Goal: Communication & Community: Share content

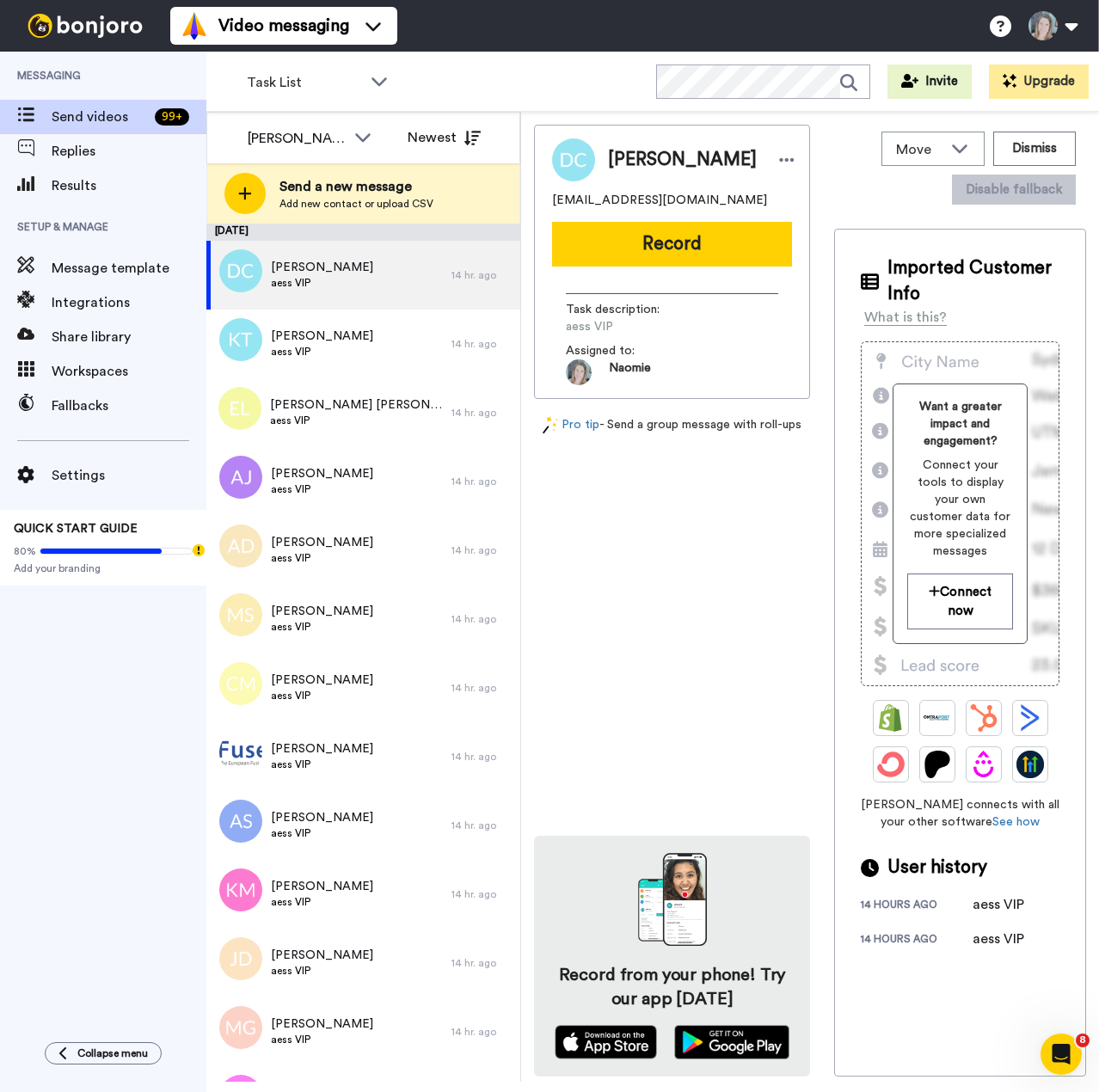
click at [681, 643] on div "[PERSON_NAME] [EMAIL_ADDRESS][DOMAIN_NAME] Record Task description : aess VIP A…" at bounding box center [672, 600] width 275 height 951
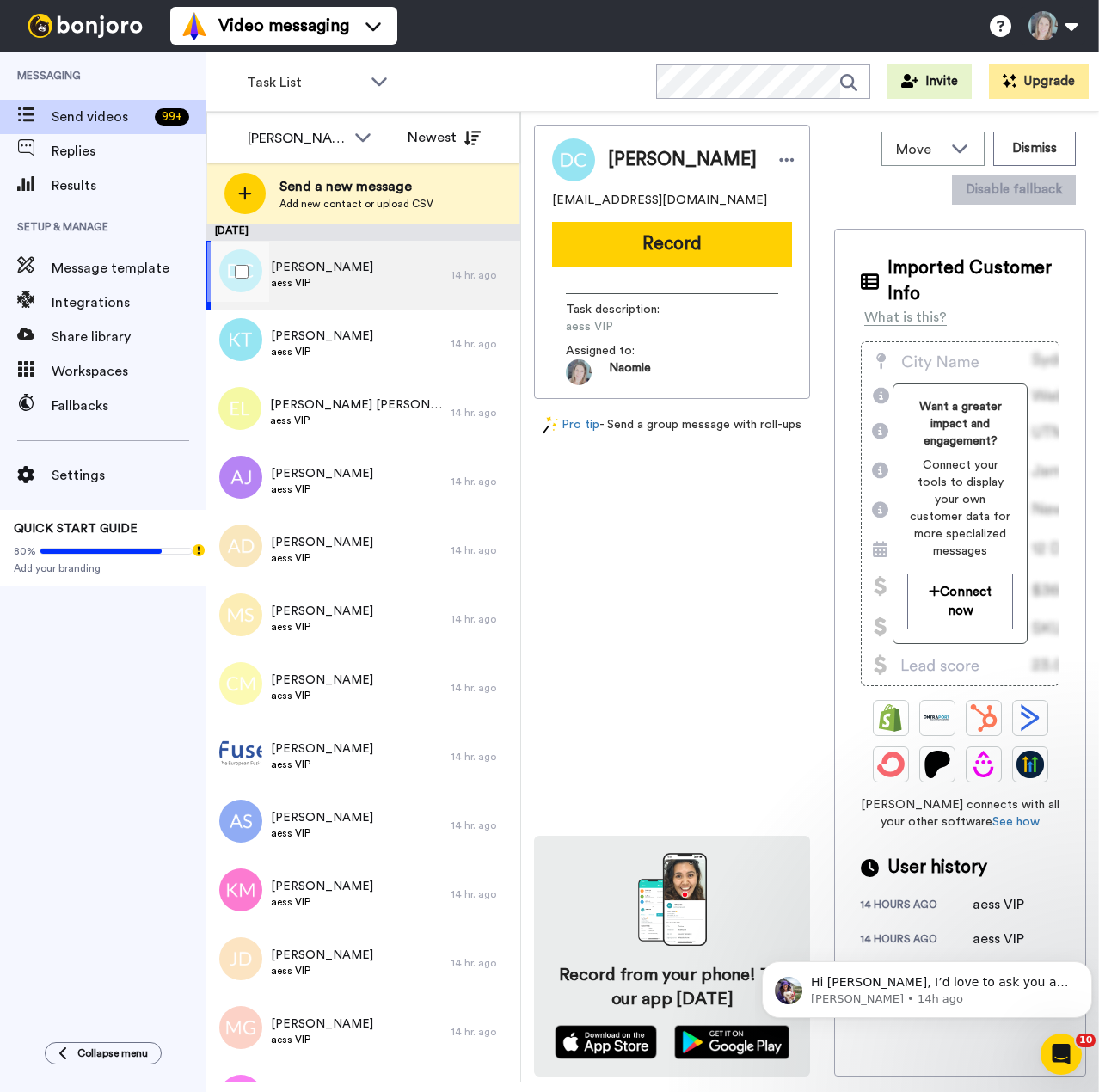
click at [356, 275] on span "aess VIP" at bounding box center [322, 282] width 102 height 14
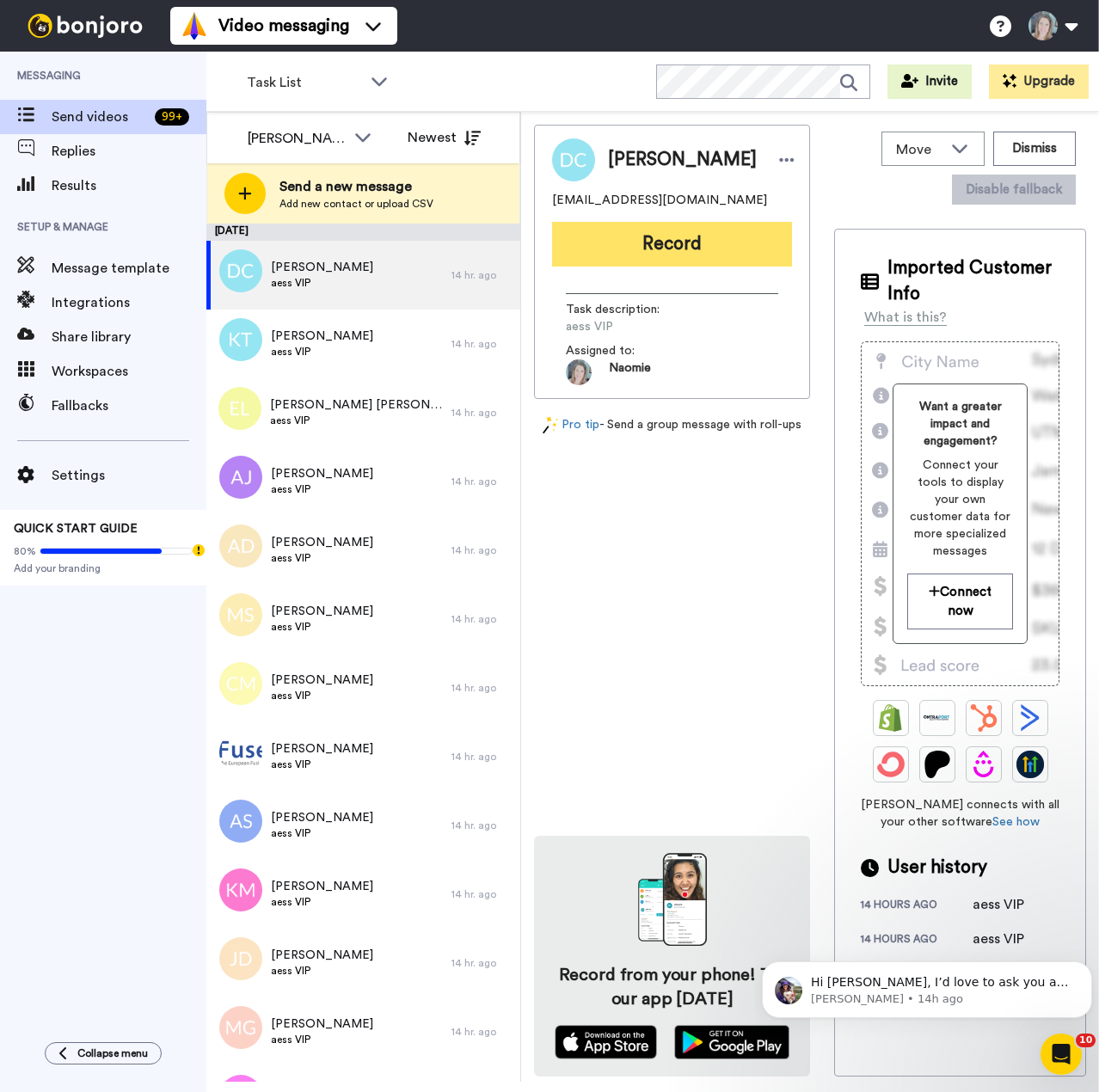
click at [640, 256] on button "Record" at bounding box center [672, 243] width 240 height 44
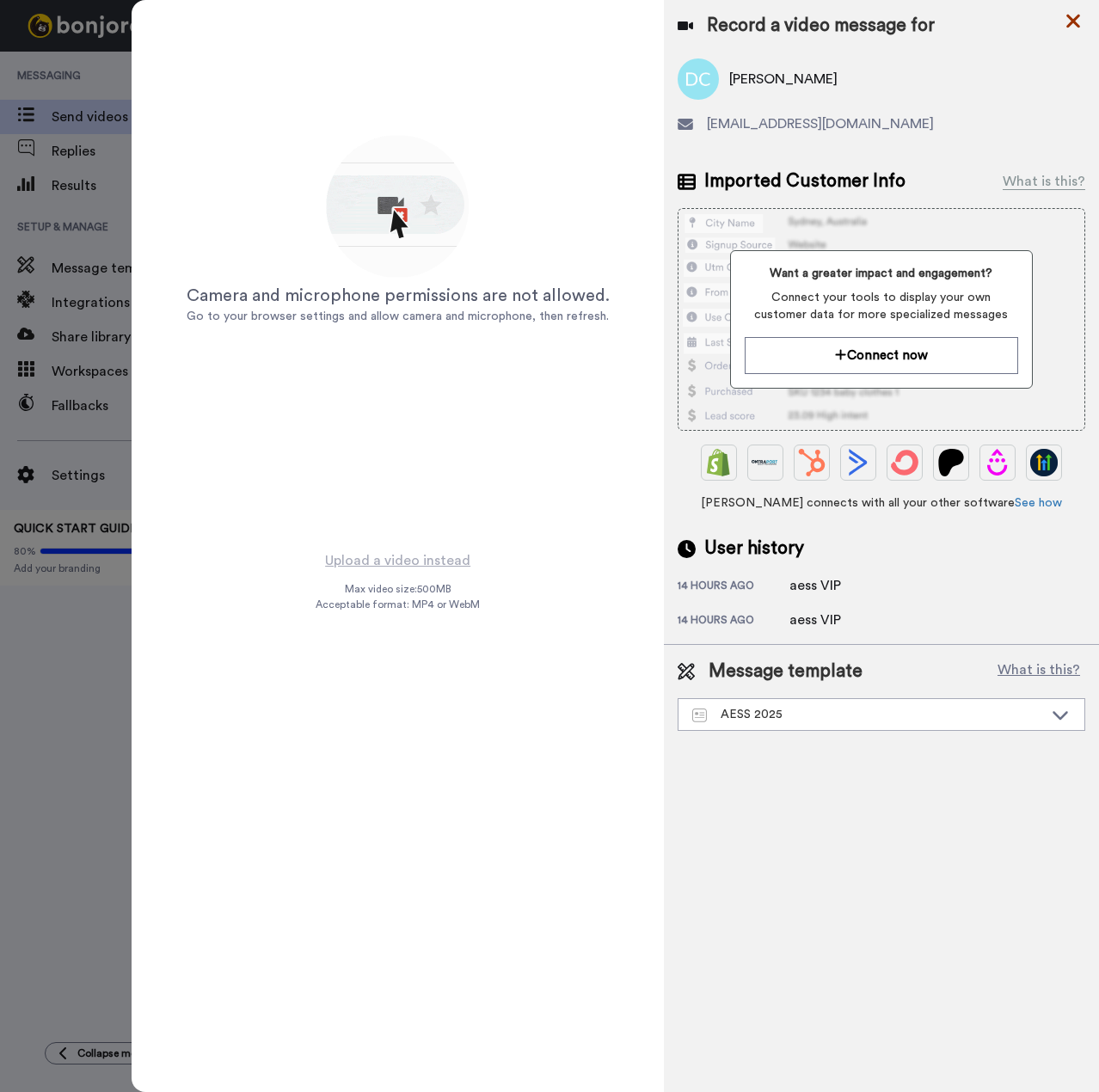
click at [1073, 29] on icon at bounding box center [1072, 21] width 17 height 22
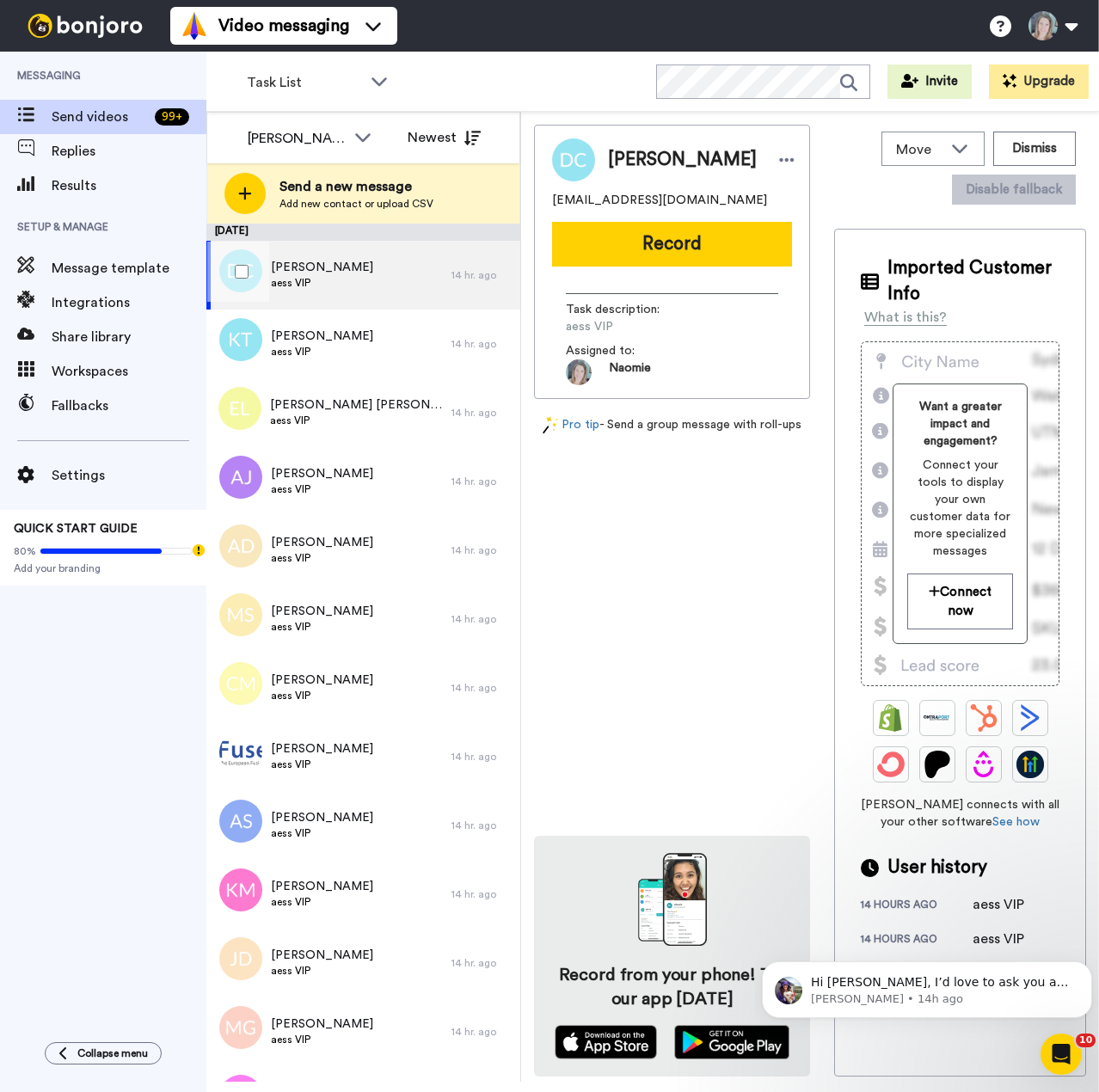
click at [362, 273] on span "[PERSON_NAME]" at bounding box center [322, 267] width 102 height 17
click at [287, 266] on span "[PERSON_NAME]" at bounding box center [322, 267] width 102 height 17
click at [288, 273] on span "[PERSON_NAME]" at bounding box center [322, 267] width 102 height 17
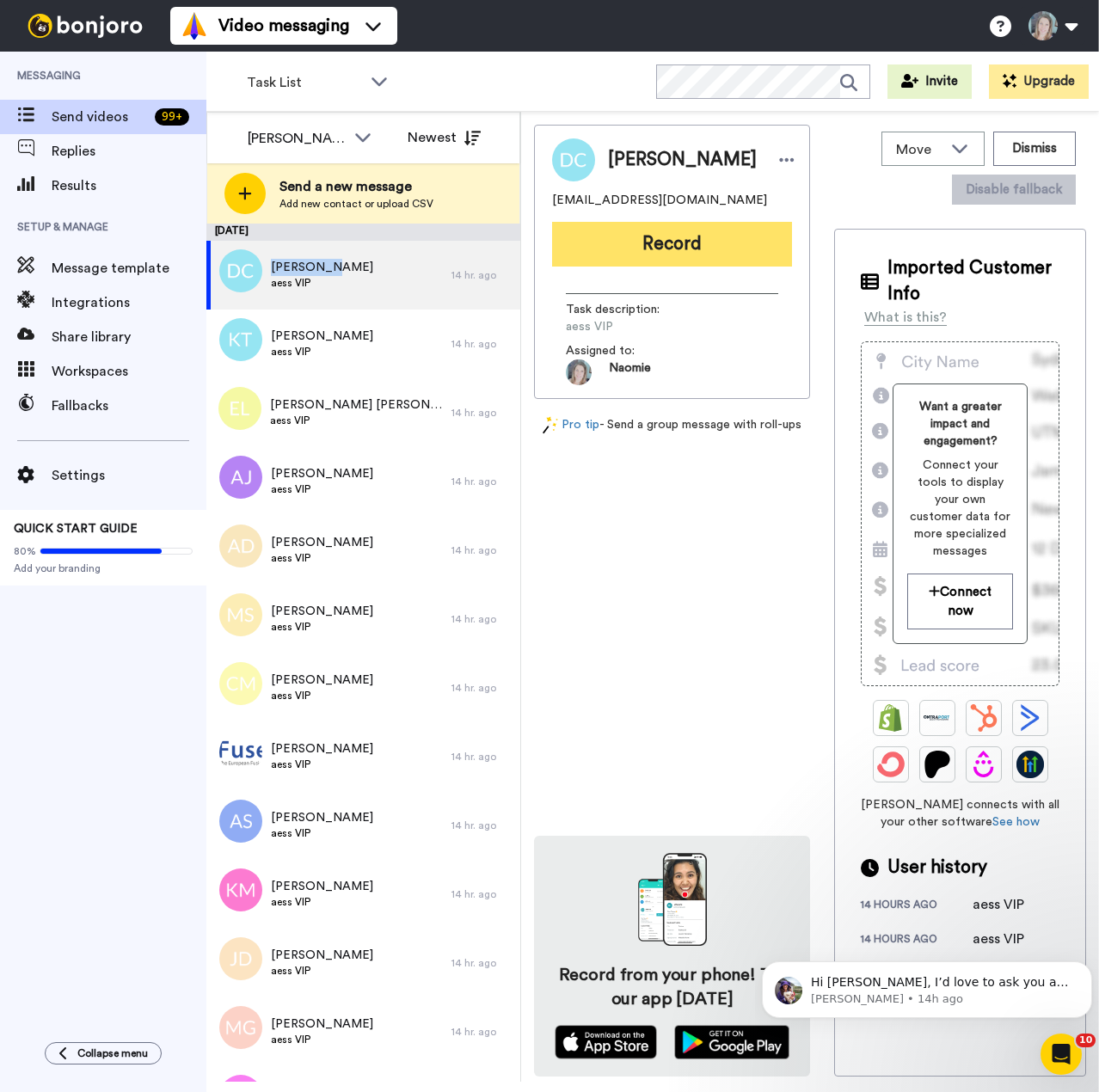
click at [712, 247] on button "Record" at bounding box center [672, 243] width 240 height 44
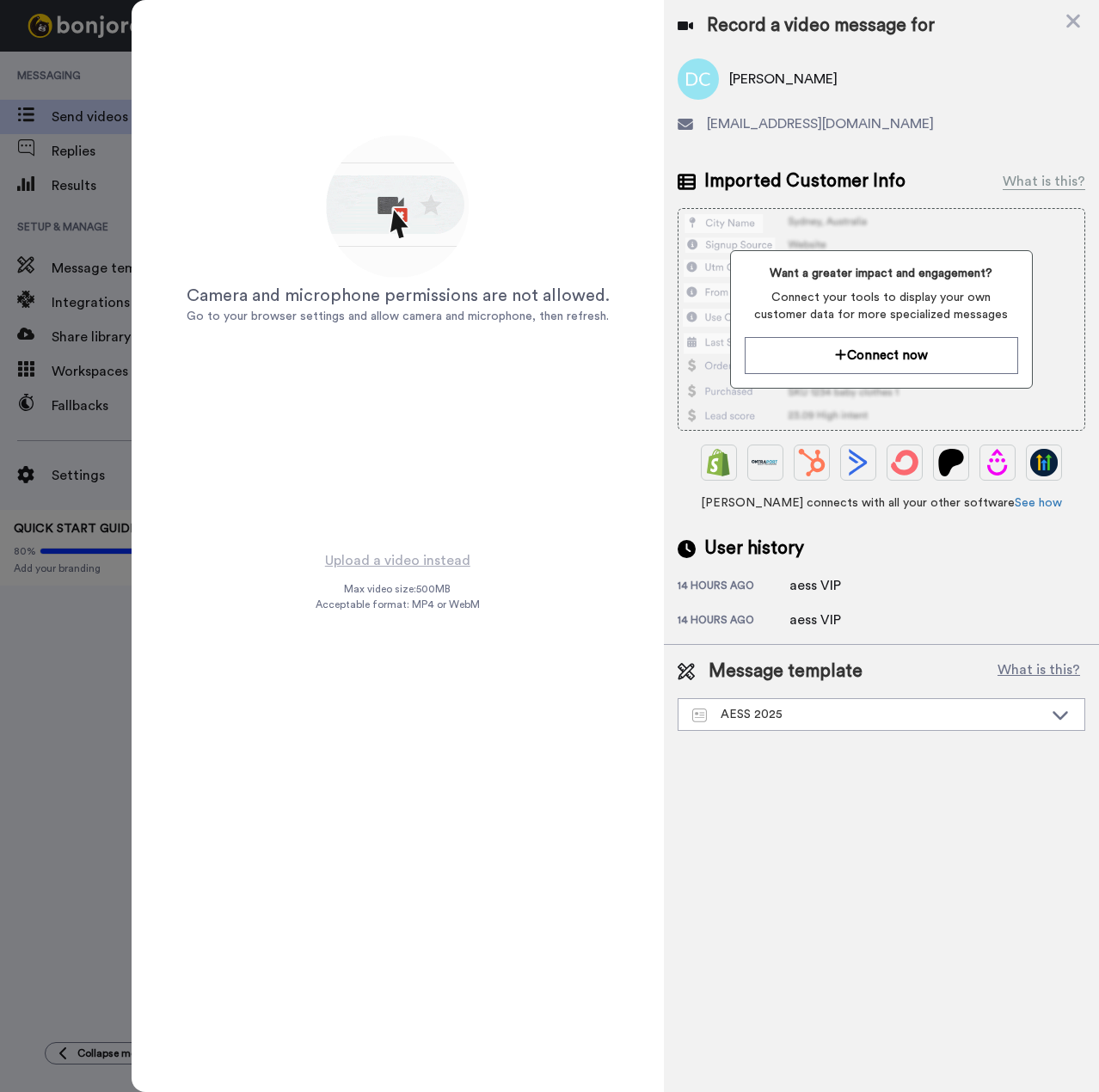
click at [340, 284] on div "Camera and microphone permissions are not allowed." at bounding box center [398, 295] width 423 height 24
click at [344, 319] on span "Go to your browser settings and allow camera and microphone, then refresh." at bounding box center [397, 316] width 422 height 12
click at [1073, 20] on icon at bounding box center [1073, 22] width 14 height 14
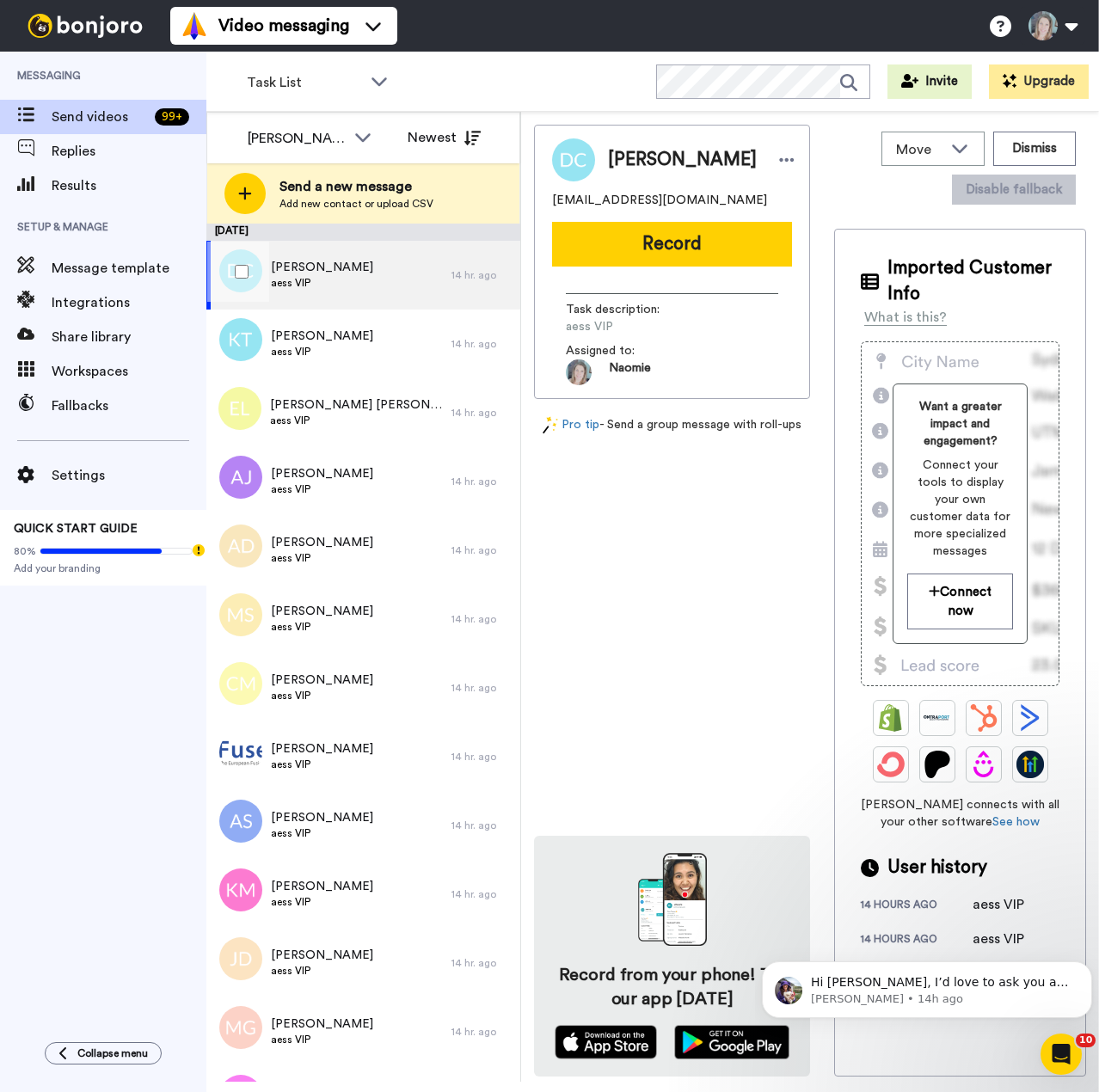
click at [356, 265] on span "Danielle Clintsman" at bounding box center [322, 267] width 102 height 17
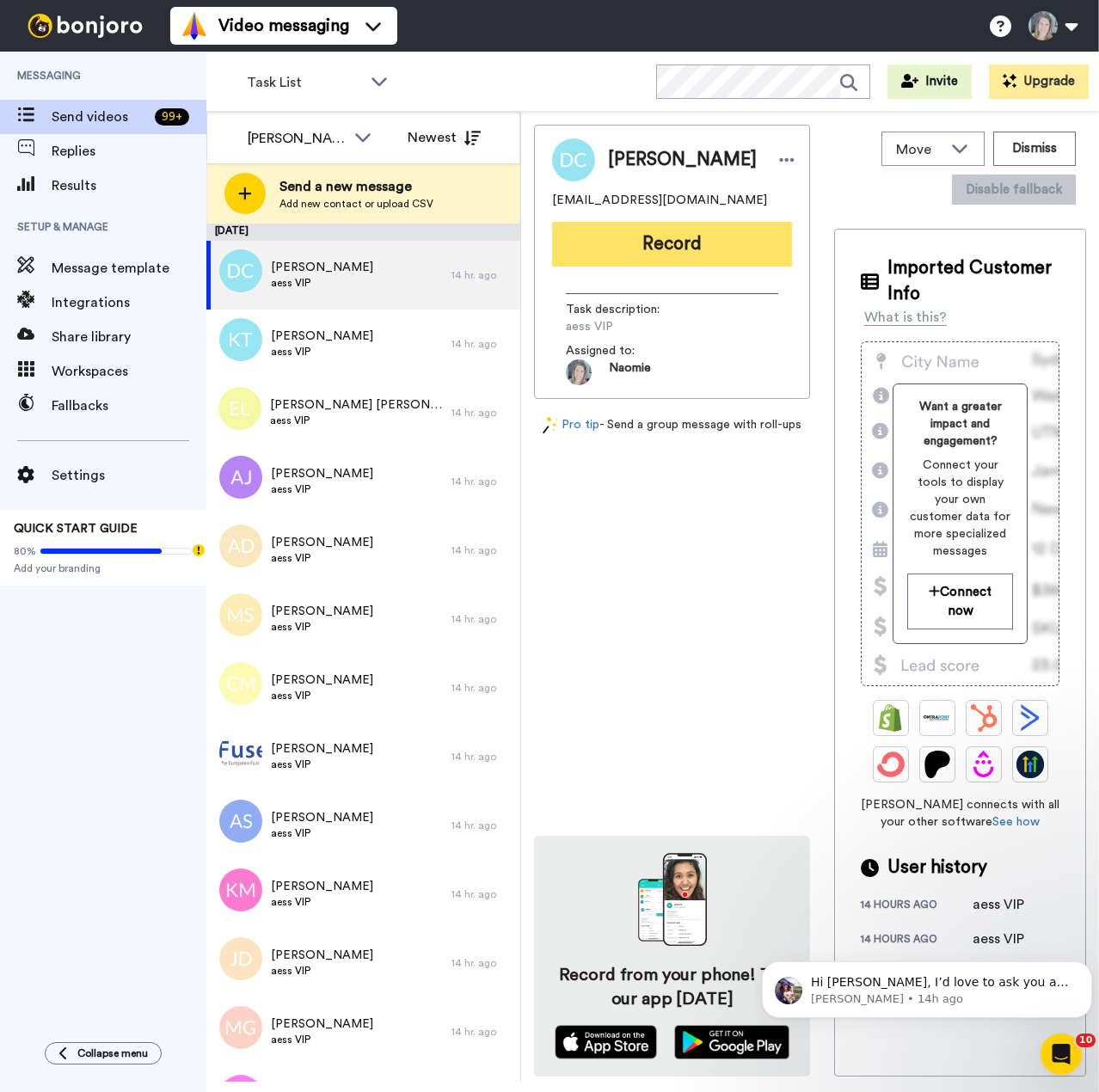
click at [594, 256] on button "Record" at bounding box center [672, 243] width 240 height 44
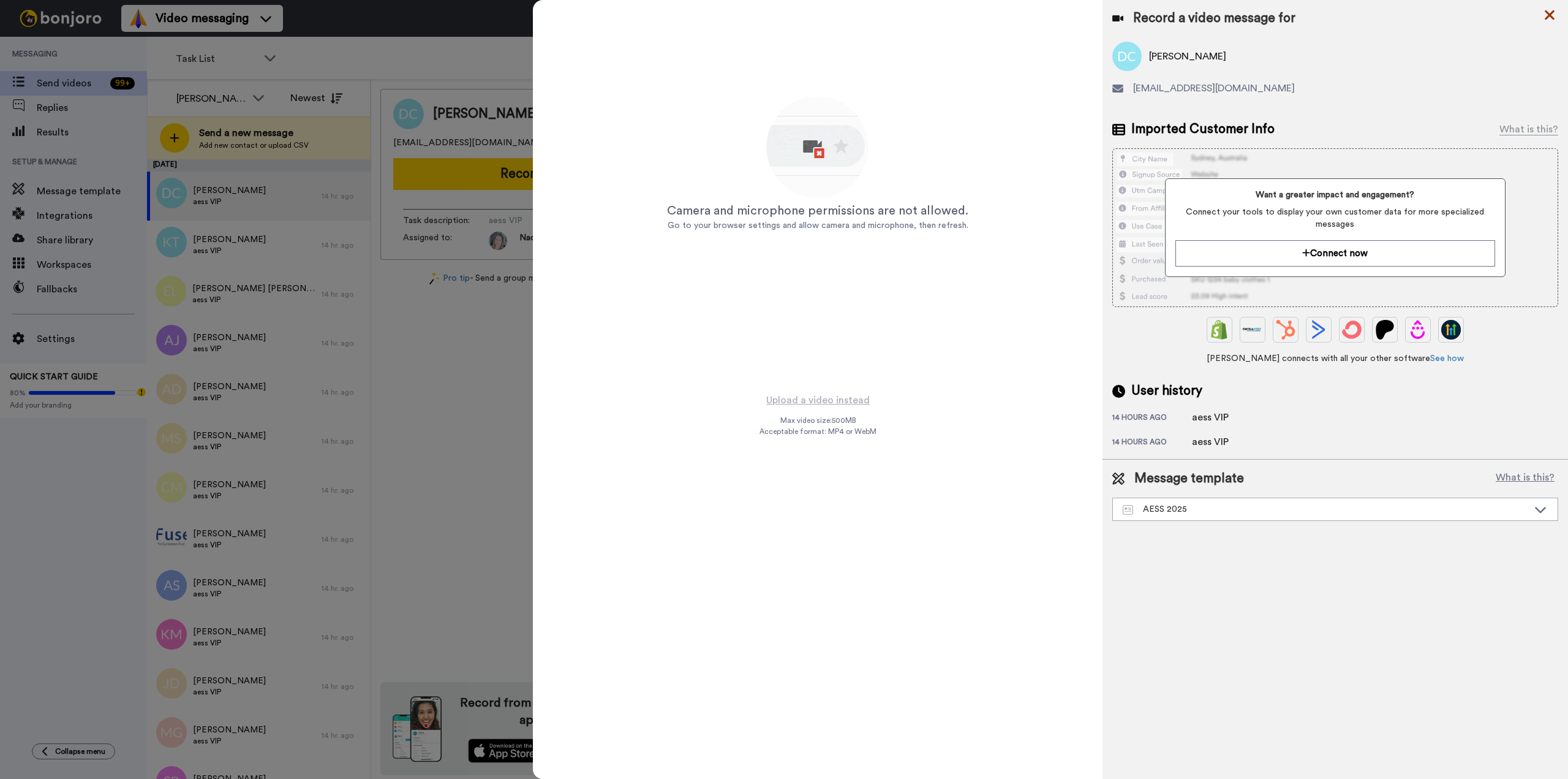
click at [782, 18] on icon at bounding box center [1550, 15] width 10 height 10
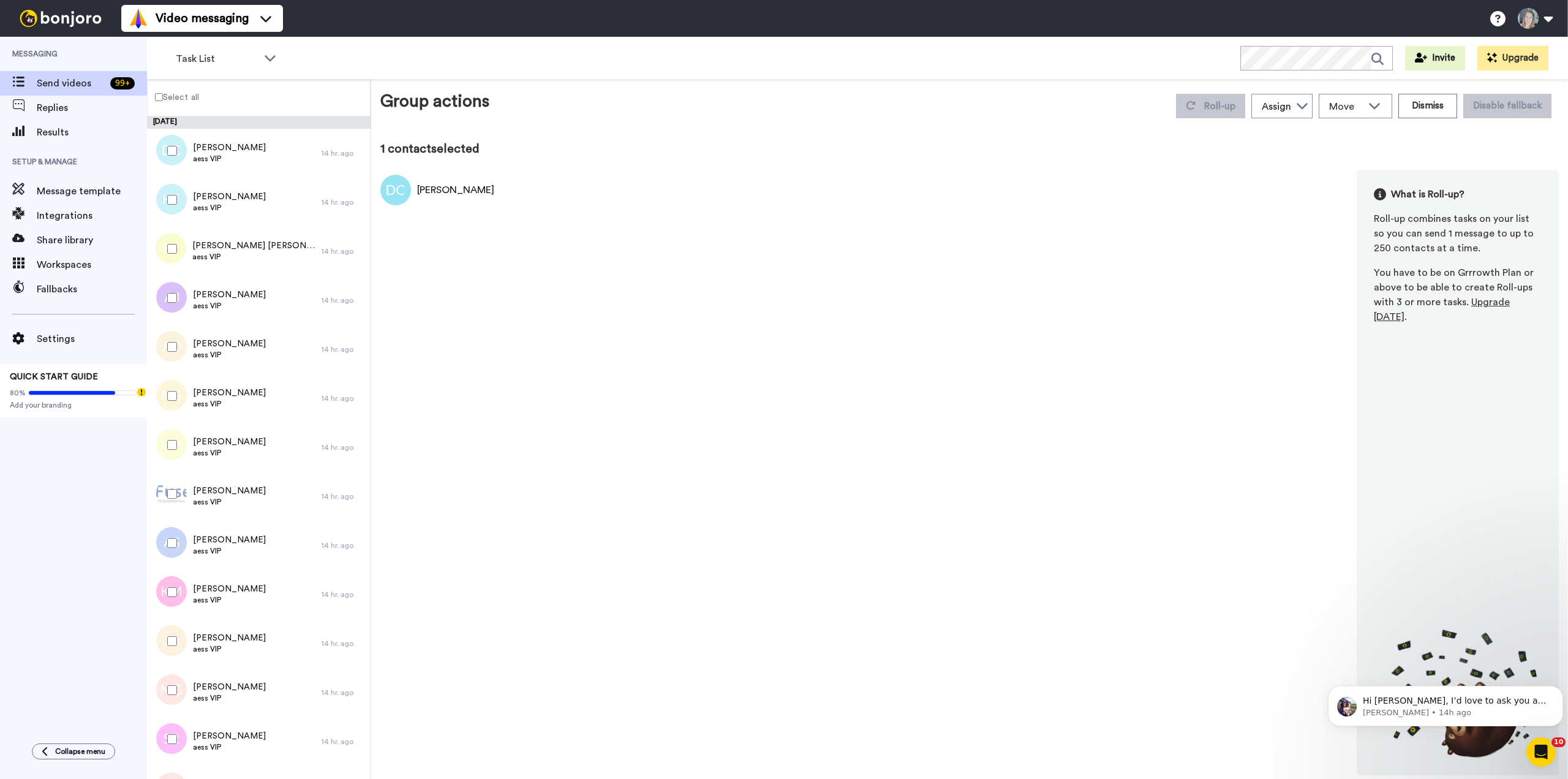
click at [782, 304] on span "Upgrade today" at bounding box center [1442, 309] width 136 height 25
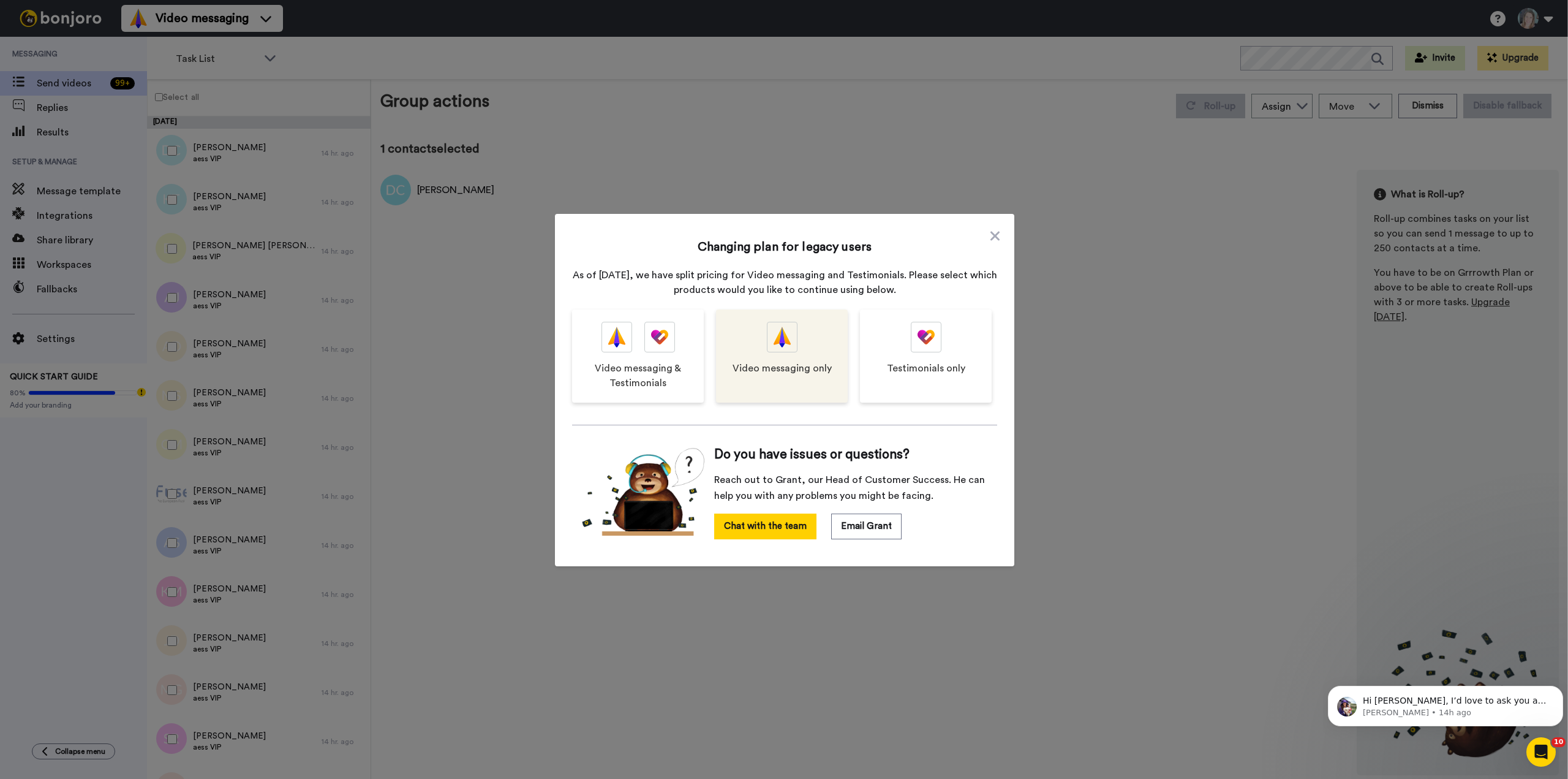
click at [753, 384] on div "Video messaging only" at bounding box center [782, 355] width 132 height 93
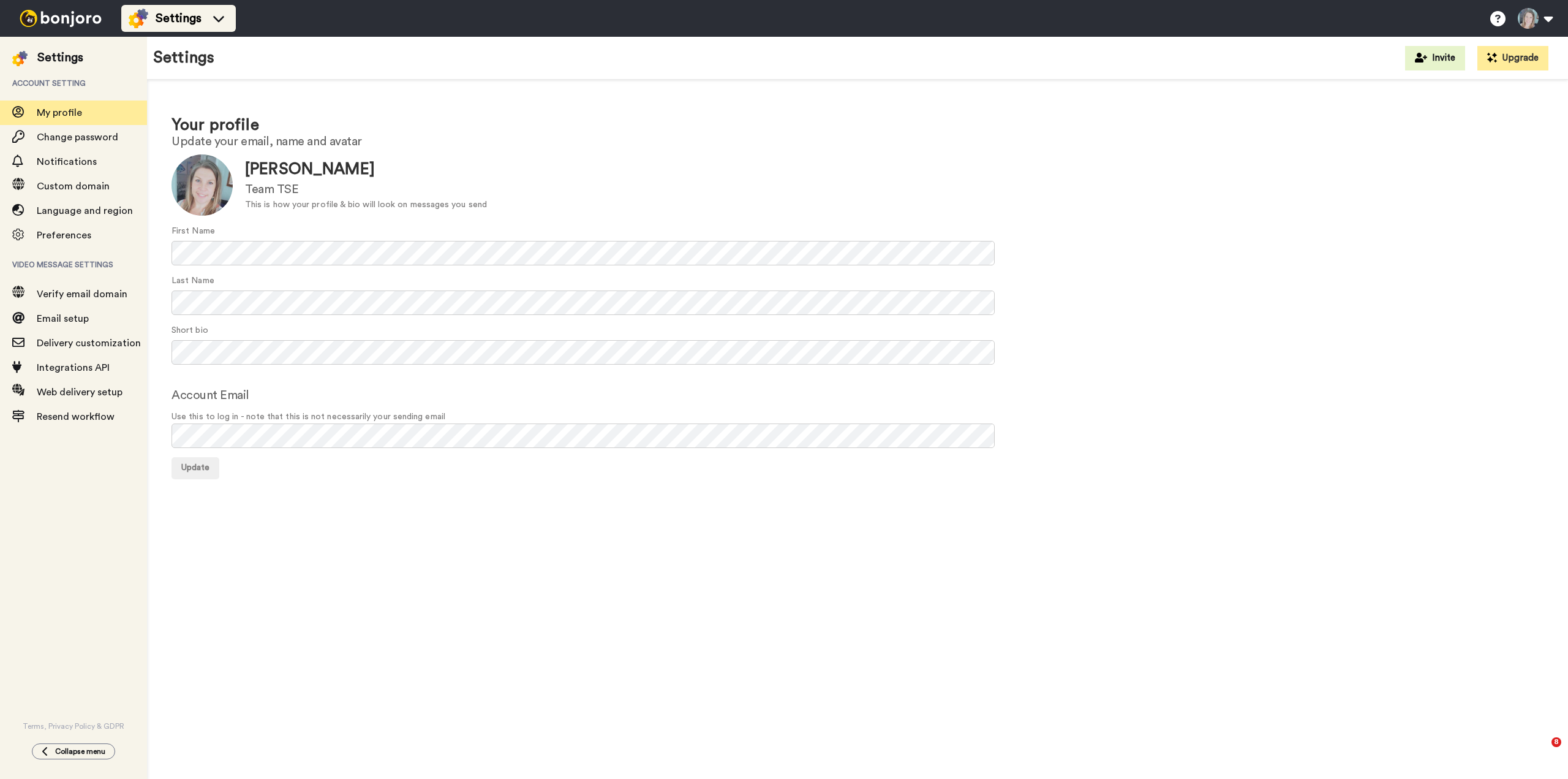
click at [156, 22] on span "Settings" at bounding box center [179, 18] width 46 height 17
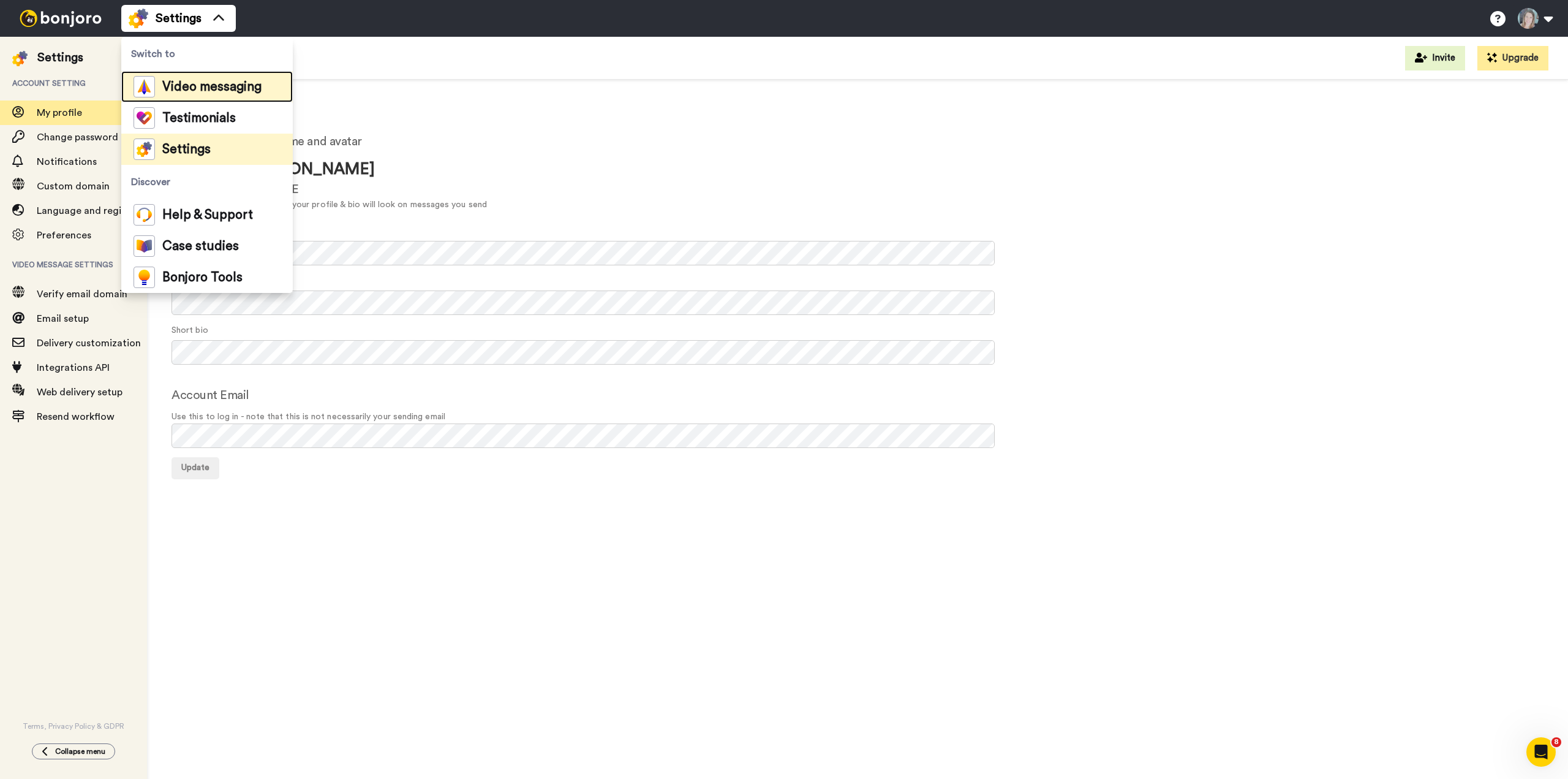
click at [177, 86] on span "Video messaging" at bounding box center [212, 86] width 100 height 12
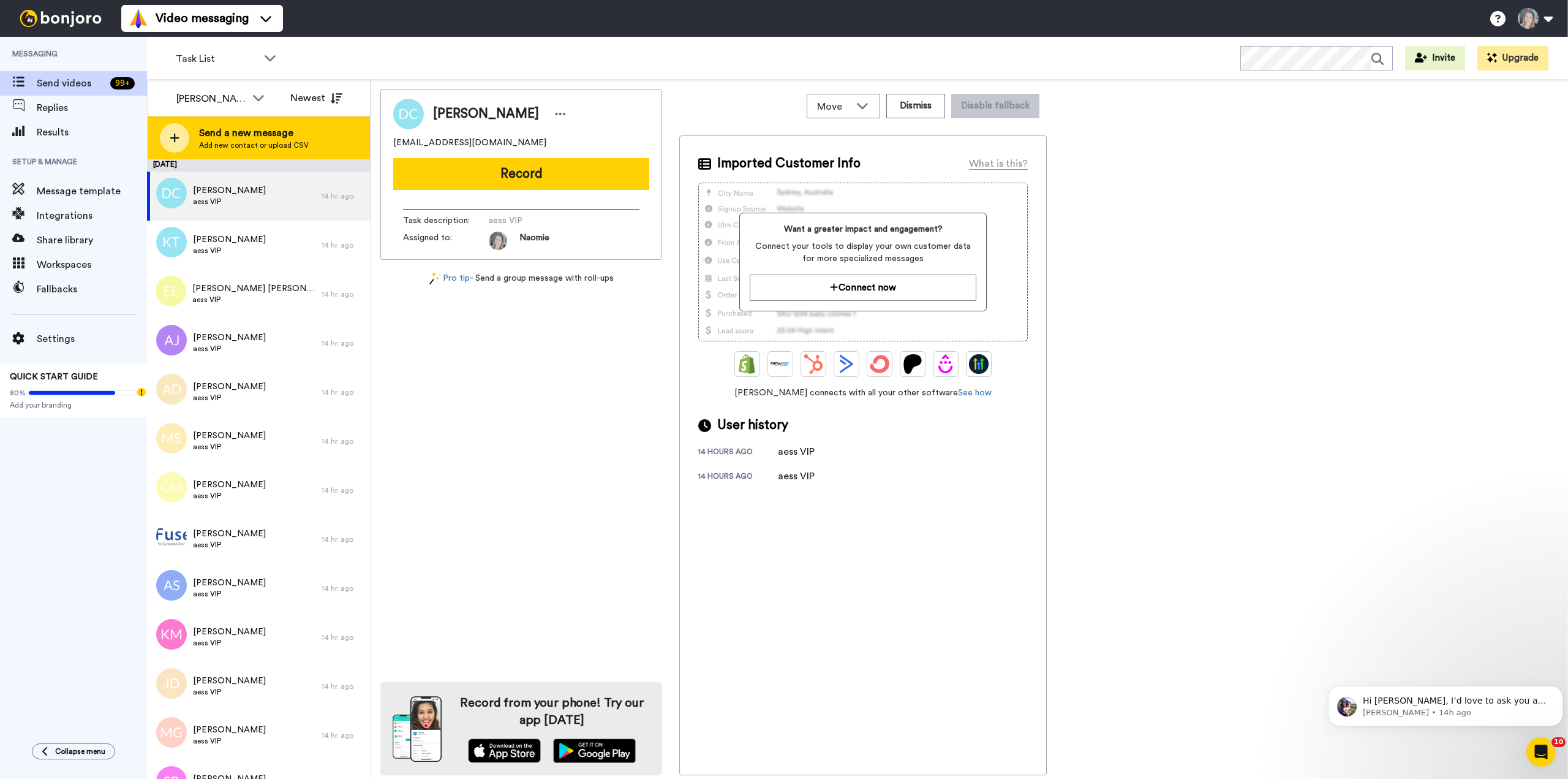
click at [250, 143] on span "Add new contact or upload CSV" at bounding box center [254, 145] width 109 height 10
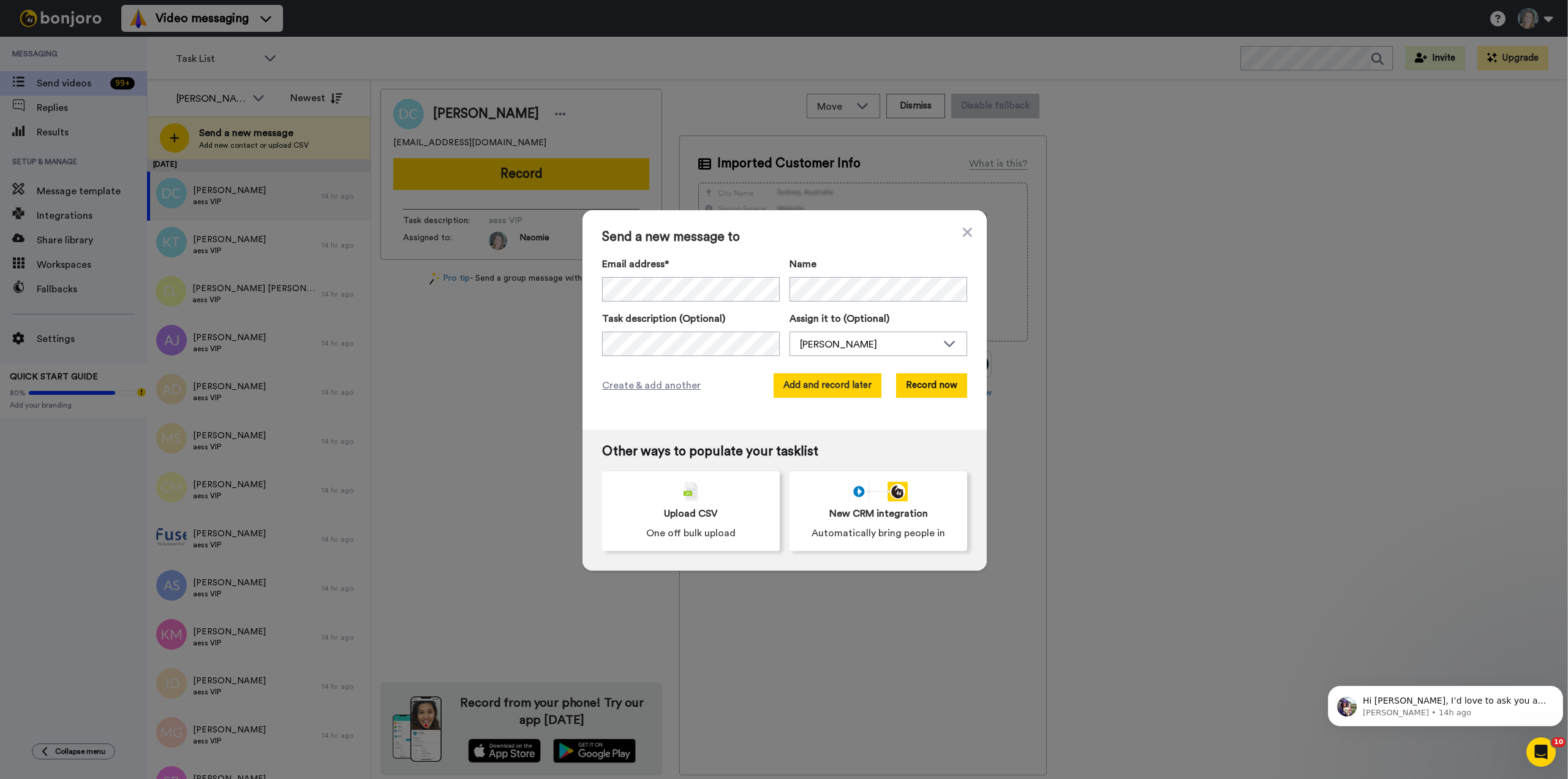
click at [807, 389] on button "Add and record later" at bounding box center [828, 385] width 108 height 25
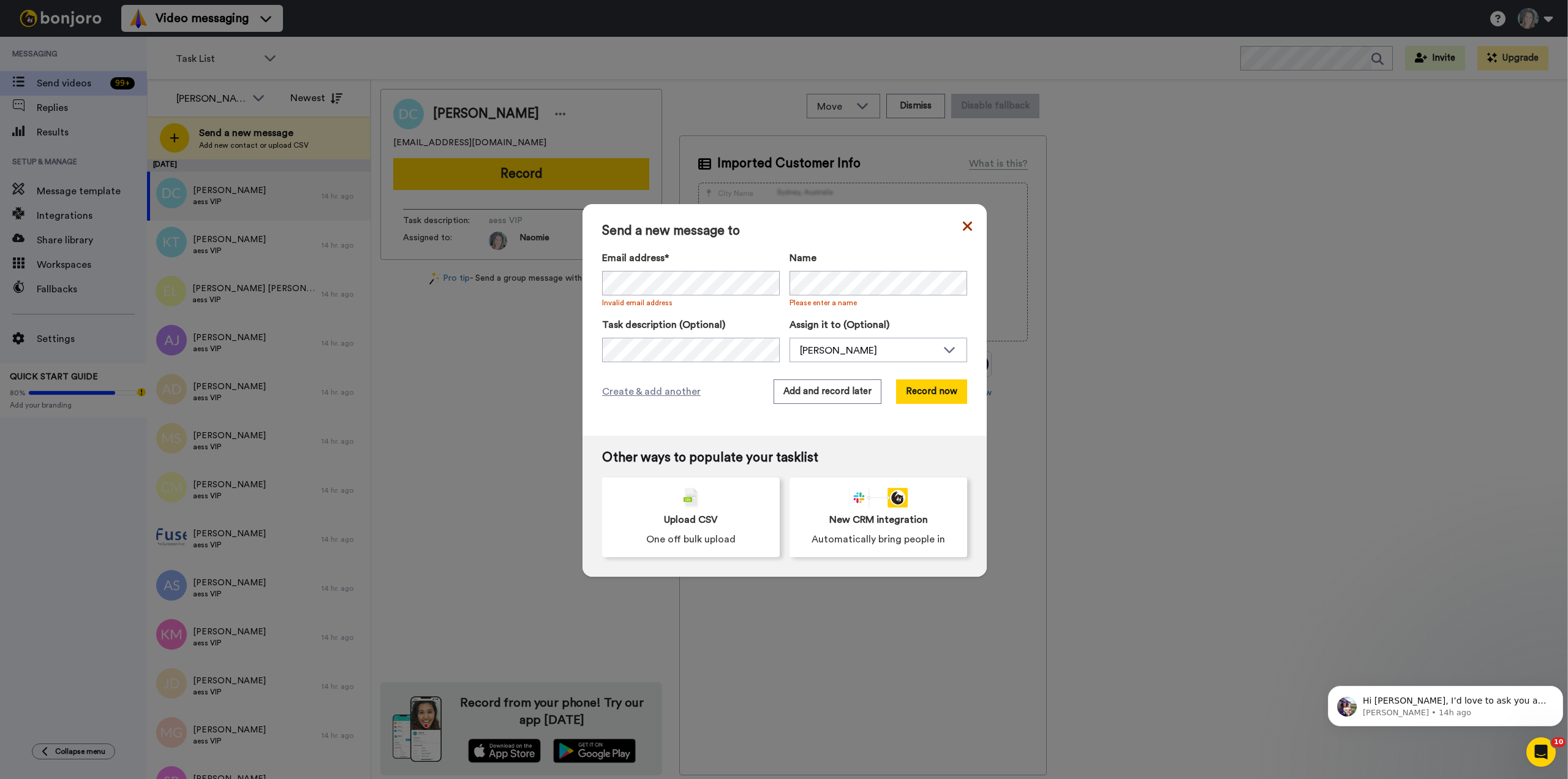
click at [963, 226] on icon at bounding box center [967, 226] width 9 height 15
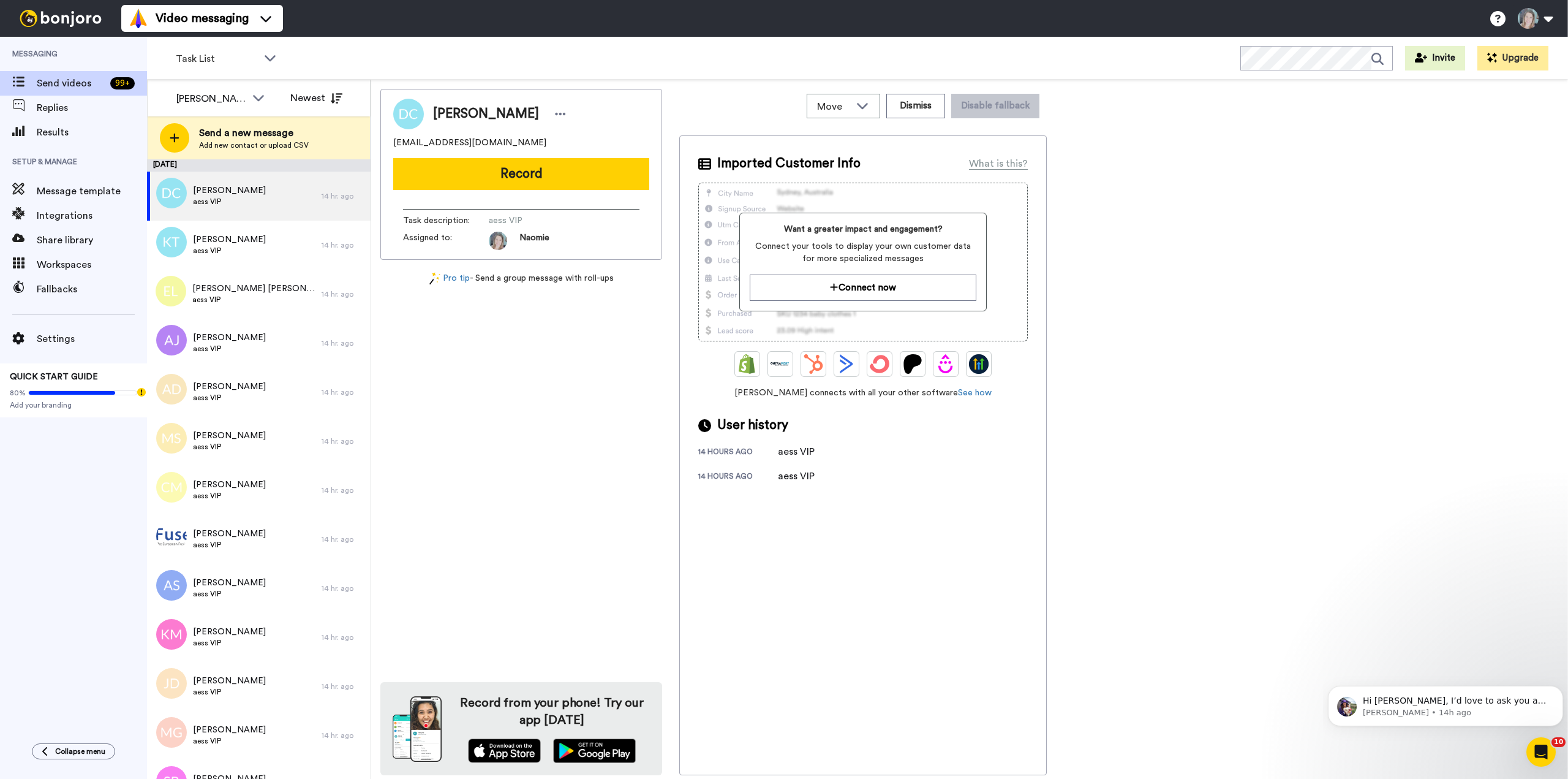
drag, startPoint x: 435, startPoint y: 168, endPoint x: 442, endPoint y: 180, distance: 13.9
click at [436, 169] on button "Record" at bounding box center [521, 173] width 256 height 32
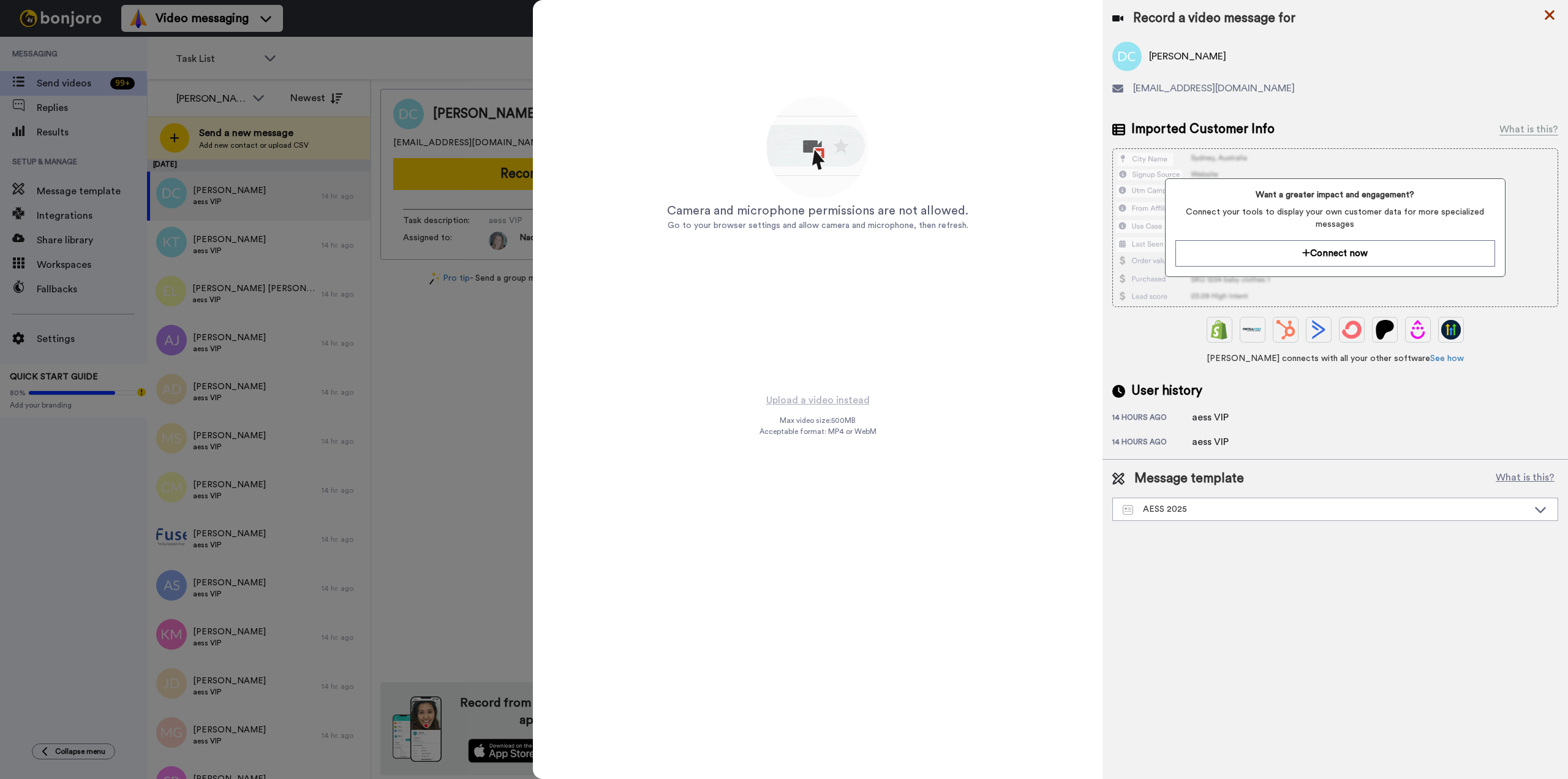
click at [1550, 14] on icon at bounding box center [1550, 15] width 10 height 10
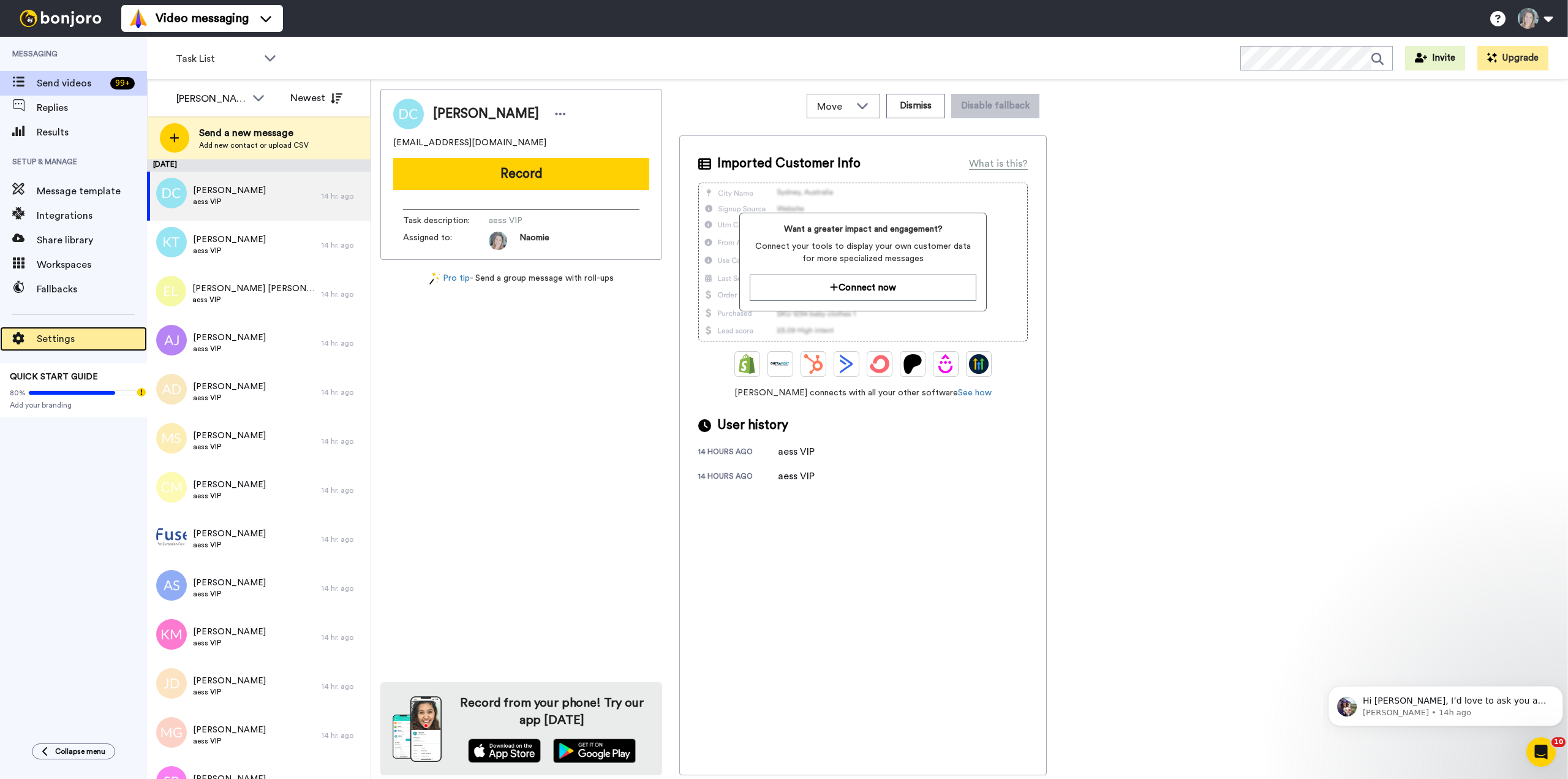
click at [75, 345] on span "Settings" at bounding box center [91, 339] width 110 height 15
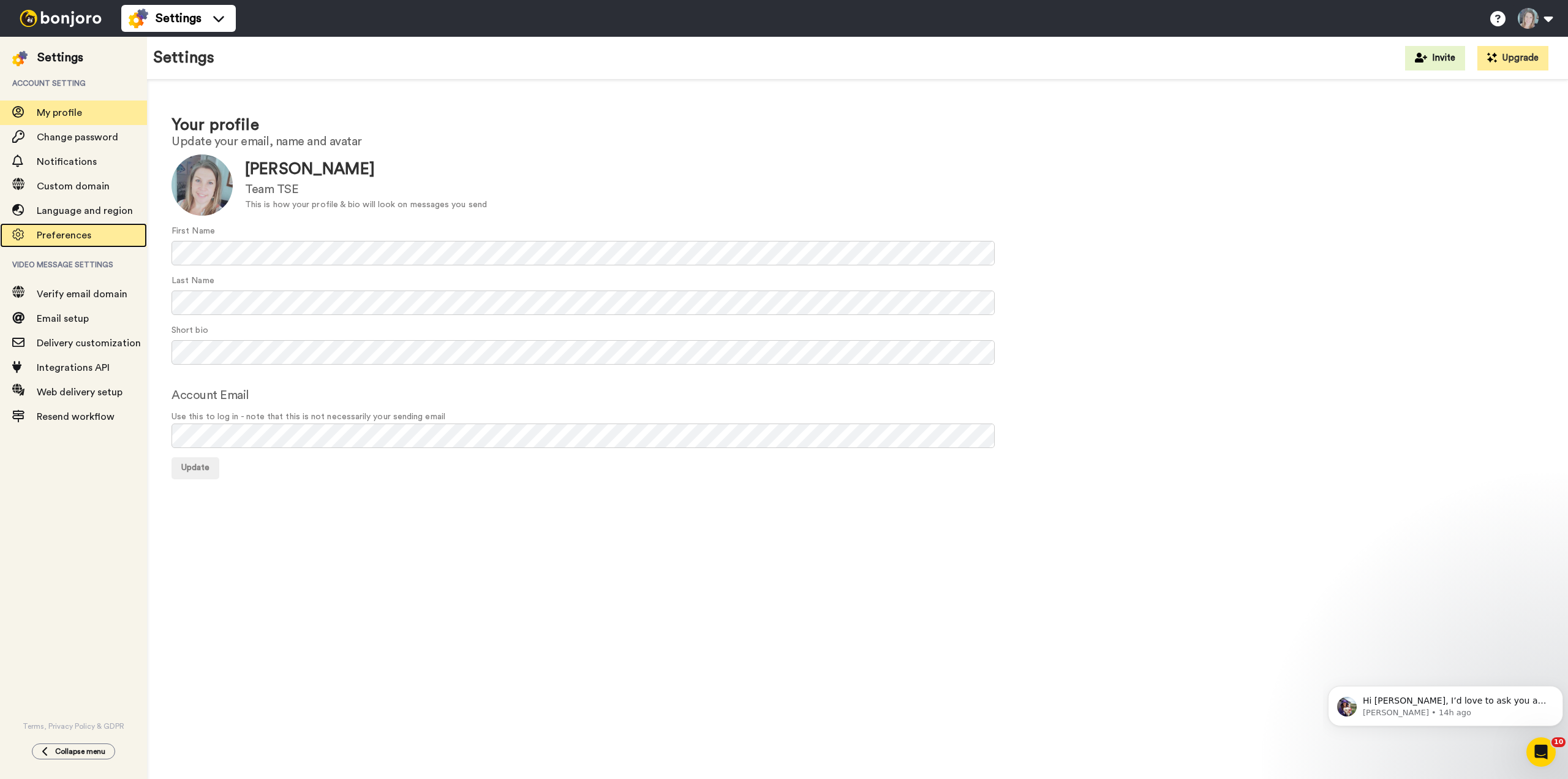
click at [55, 232] on span "Preferences" at bounding box center [64, 236] width 55 height 10
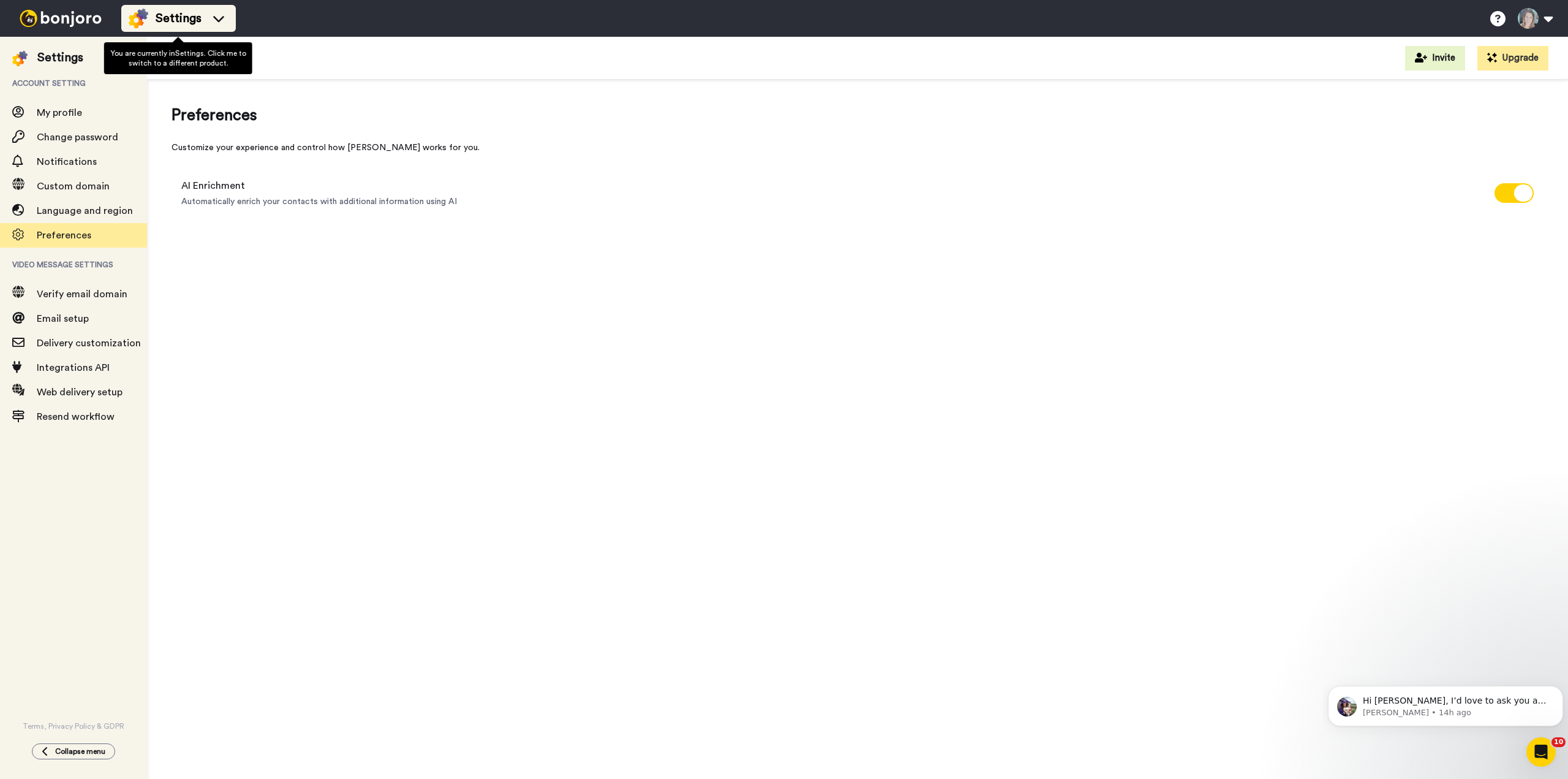
click at [168, 13] on span "Settings" at bounding box center [179, 18] width 46 height 17
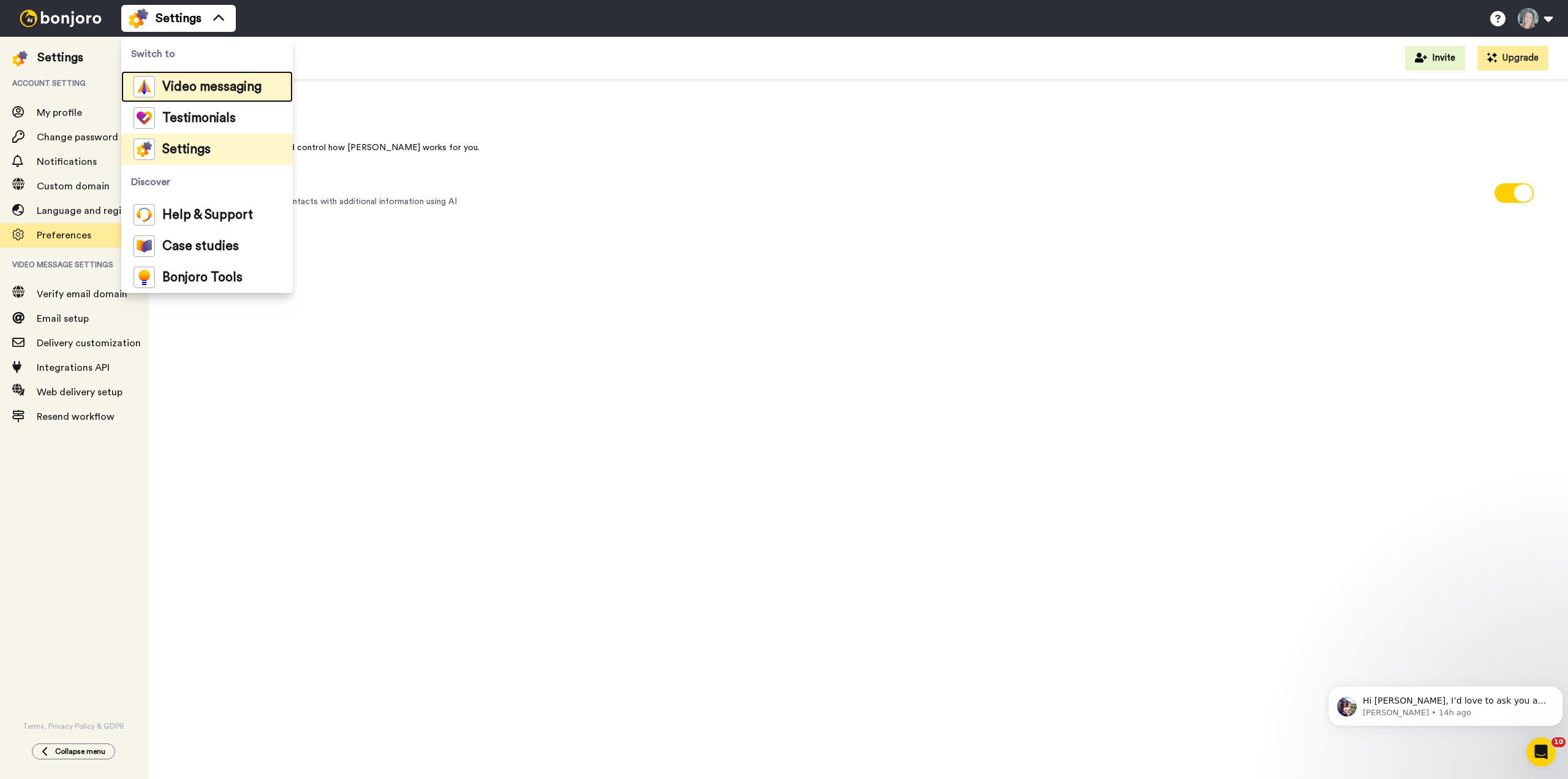
click at [172, 85] on span "Video messaging" at bounding box center [212, 86] width 100 height 12
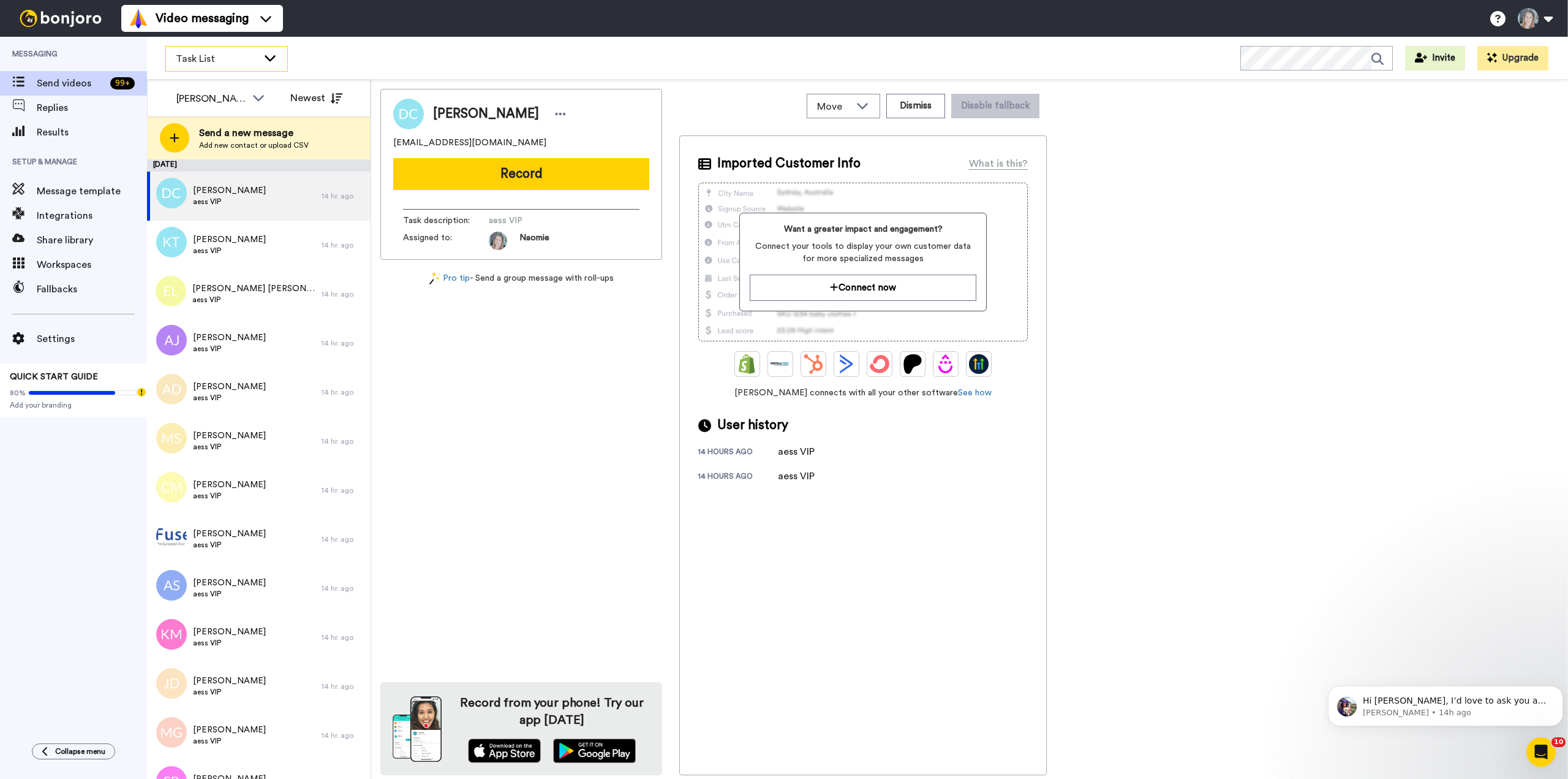
click at [256, 65] on span "Task List" at bounding box center [217, 58] width 82 height 15
click at [484, 405] on div "Danielle Clintsman clintsman79@outlook.com Record Task description : aess VIP A…" at bounding box center [521, 432] width 282 height 686
click at [239, 135] on span "Send a new message" at bounding box center [254, 133] width 109 height 15
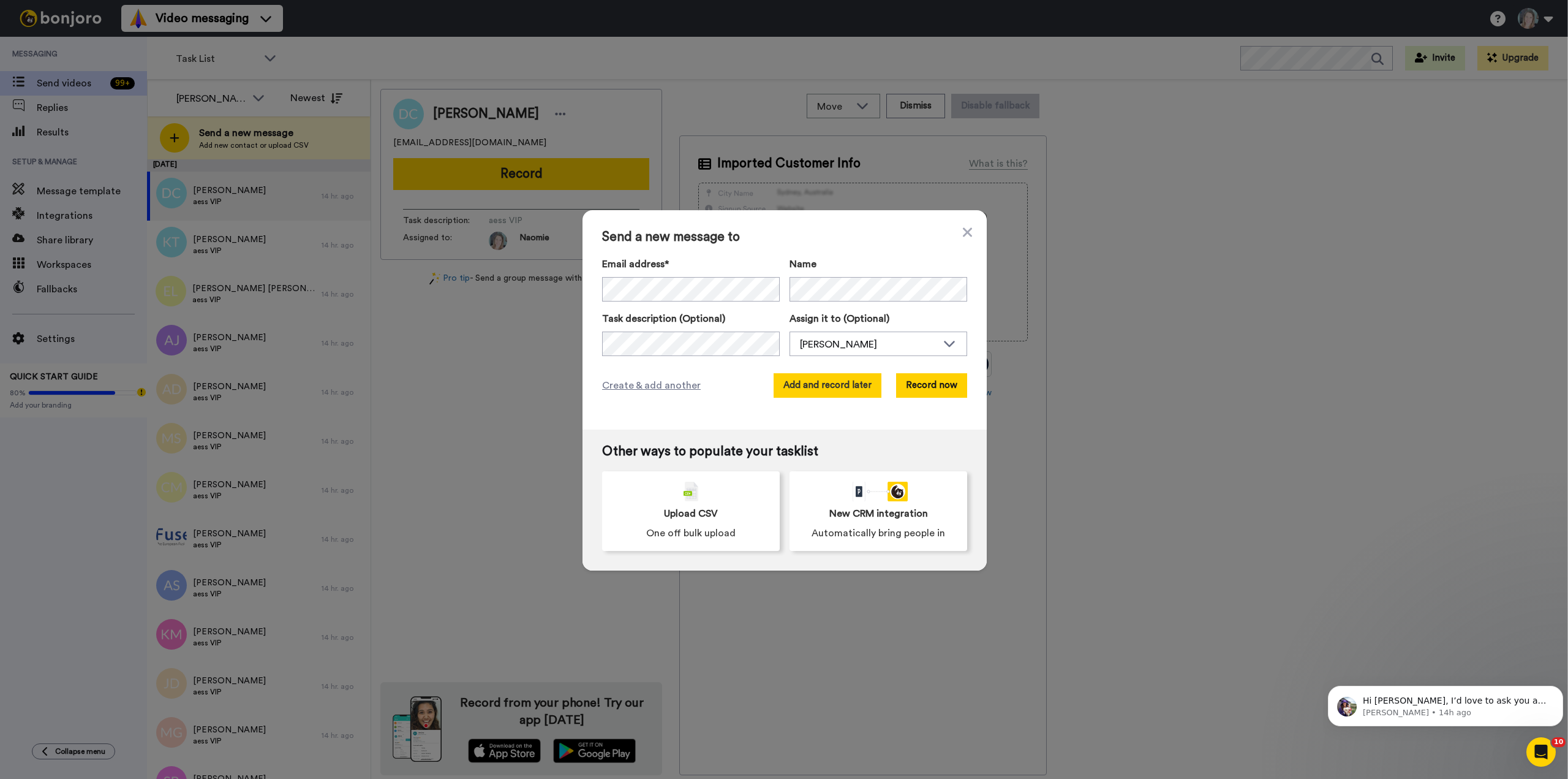
click at [843, 386] on button "Add and record later" at bounding box center [828, 385] width 108 height 25
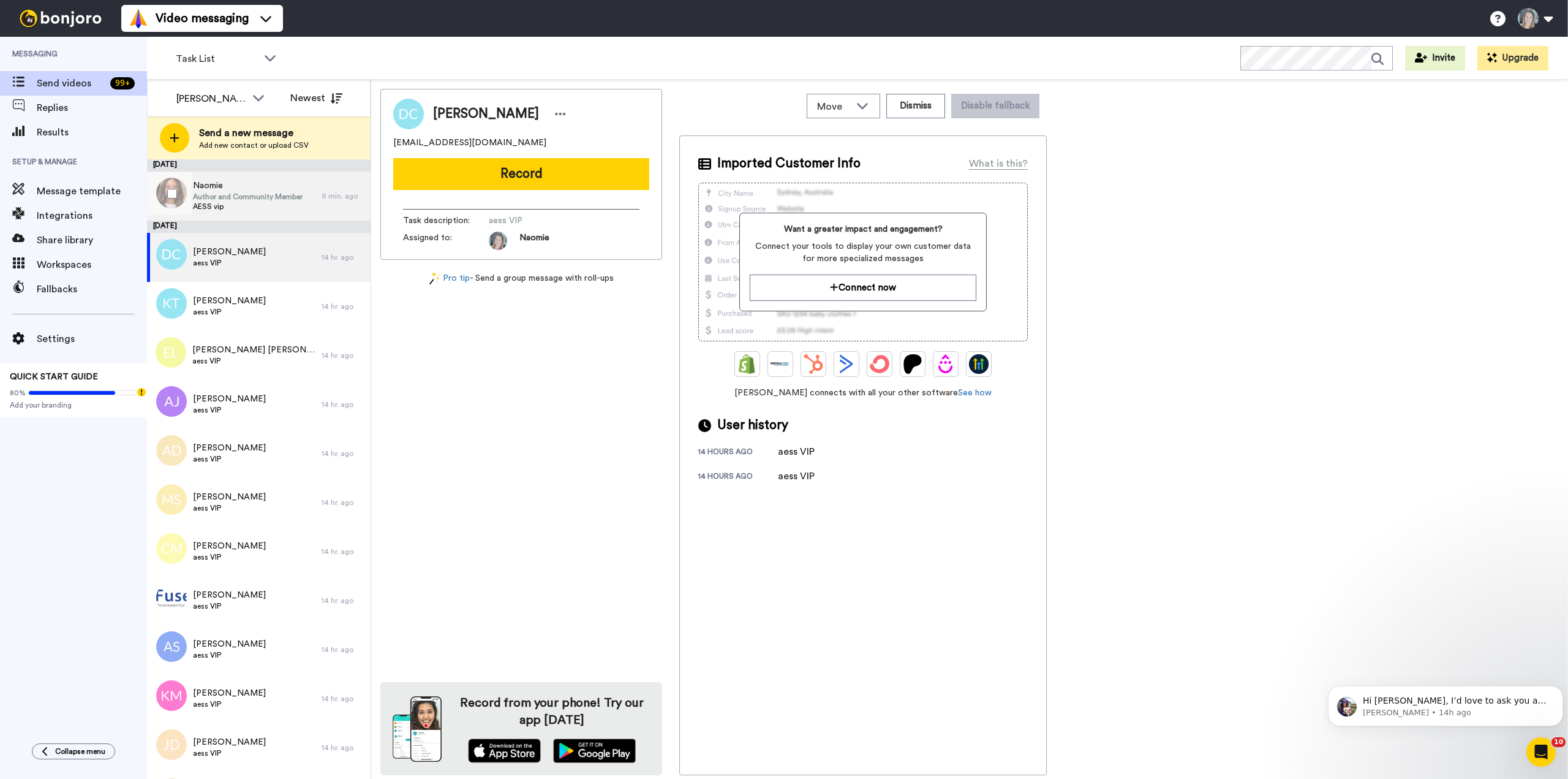
click at [211, 193] on span "Author and Community Member" at bounding box center [247, 197] width 109 height 10
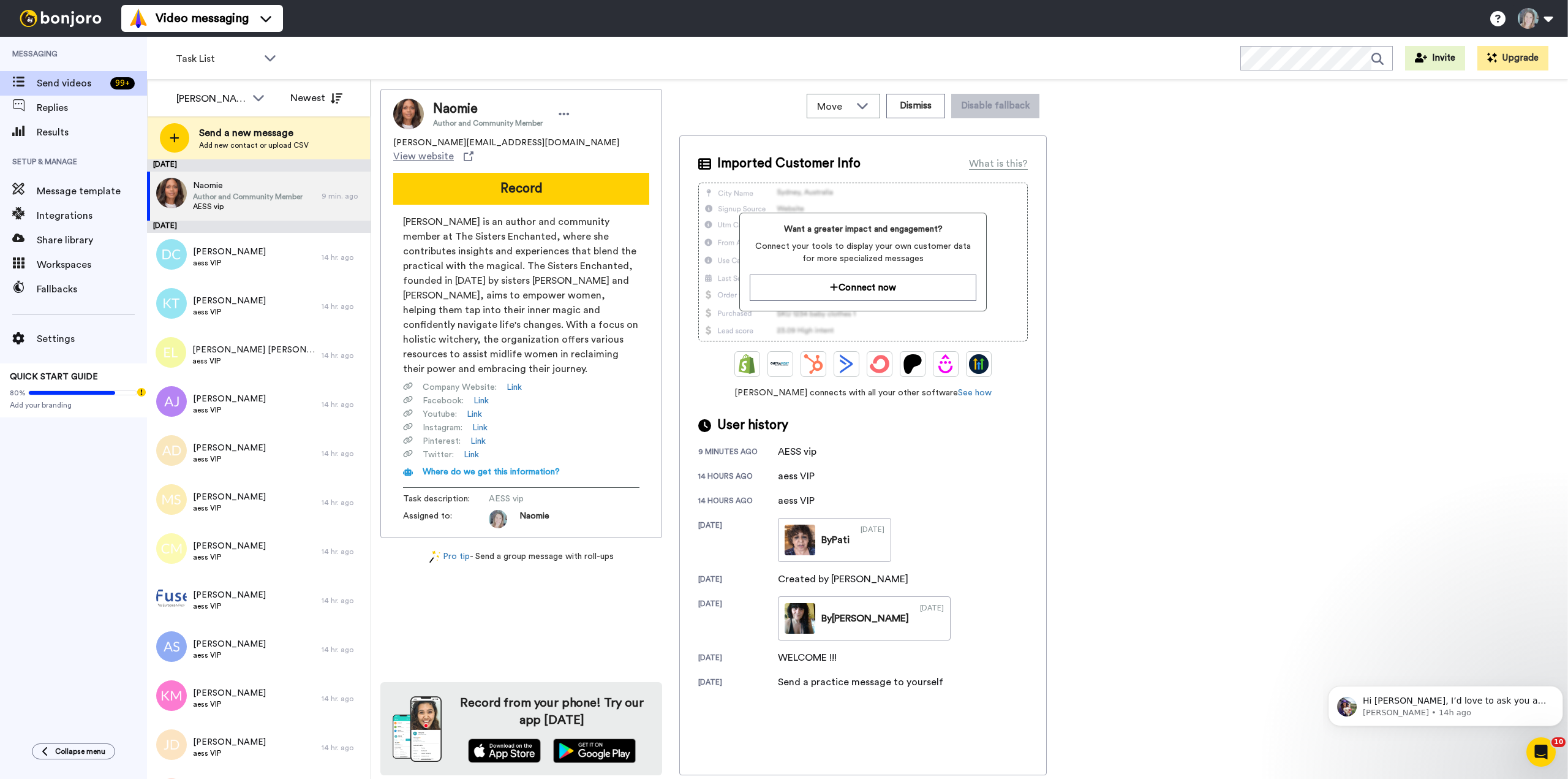
click at [519, 177] on button "Record" at bounding box center [521, 188] width 256 height 32
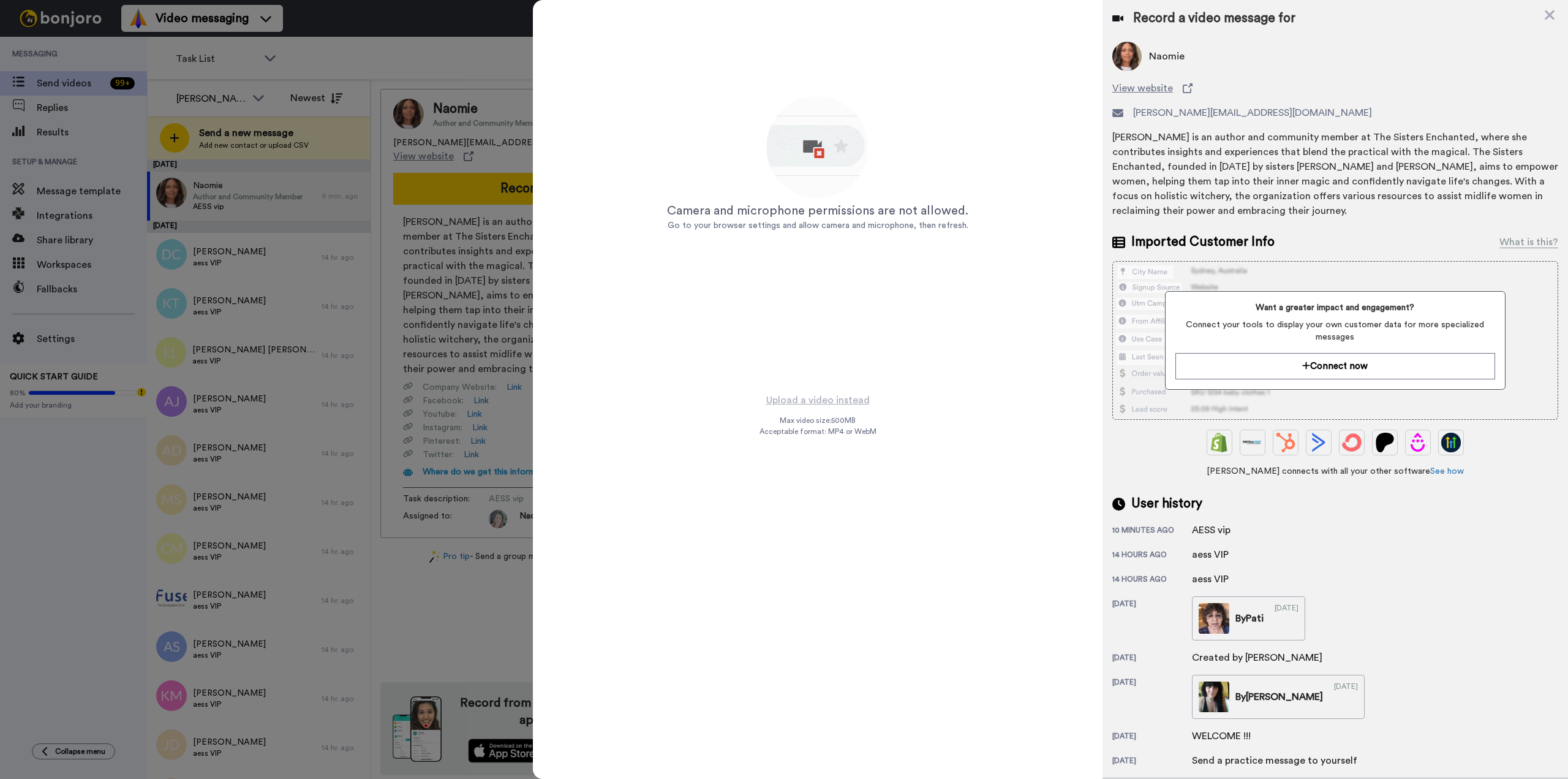
click at [1546, 19] on icon at bounding box center [1550, 15] width 10 height 10
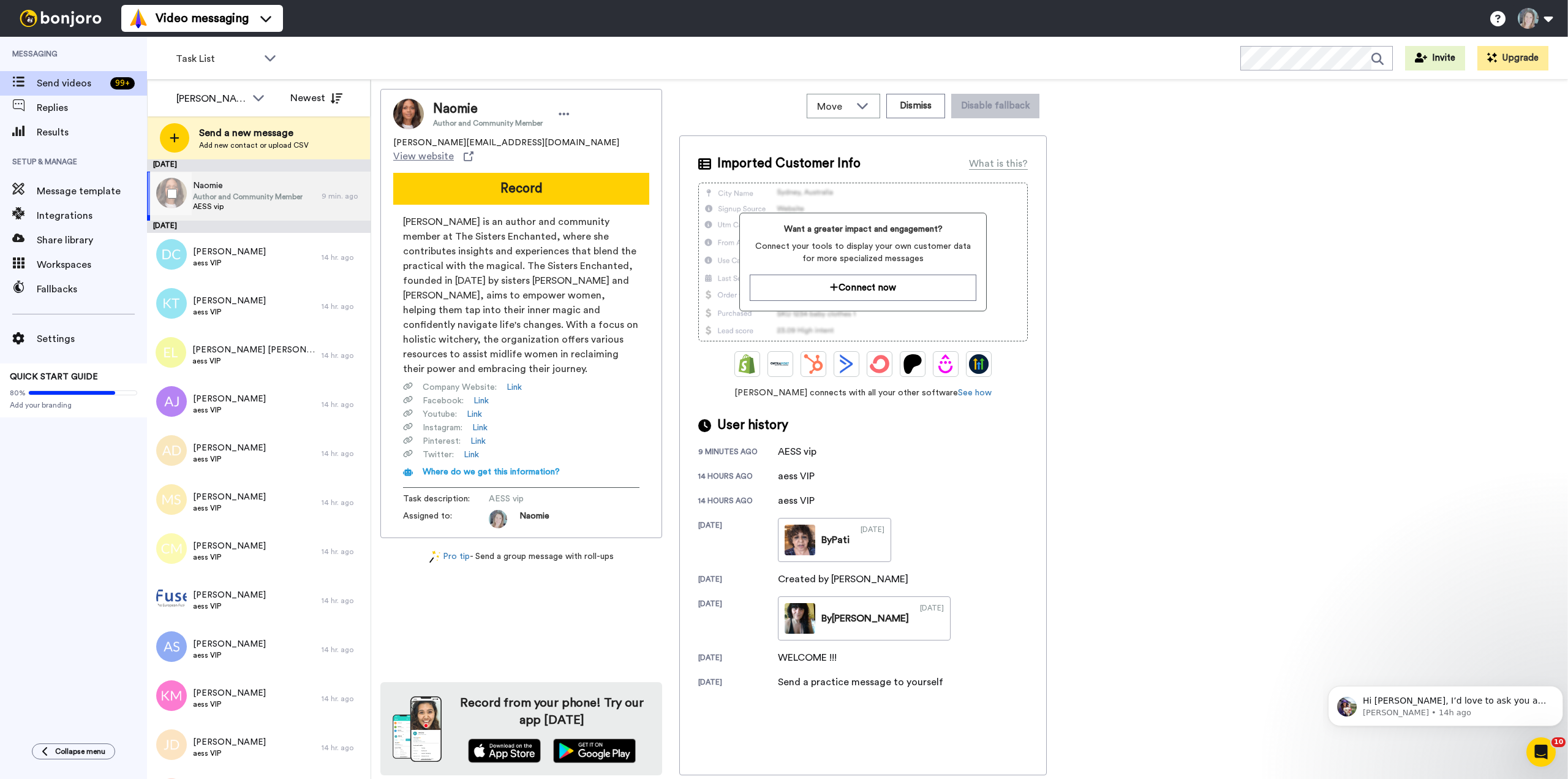
click at [222, 203] on span "AESS vip" at bounding box center [247, 206] width 109 height 10
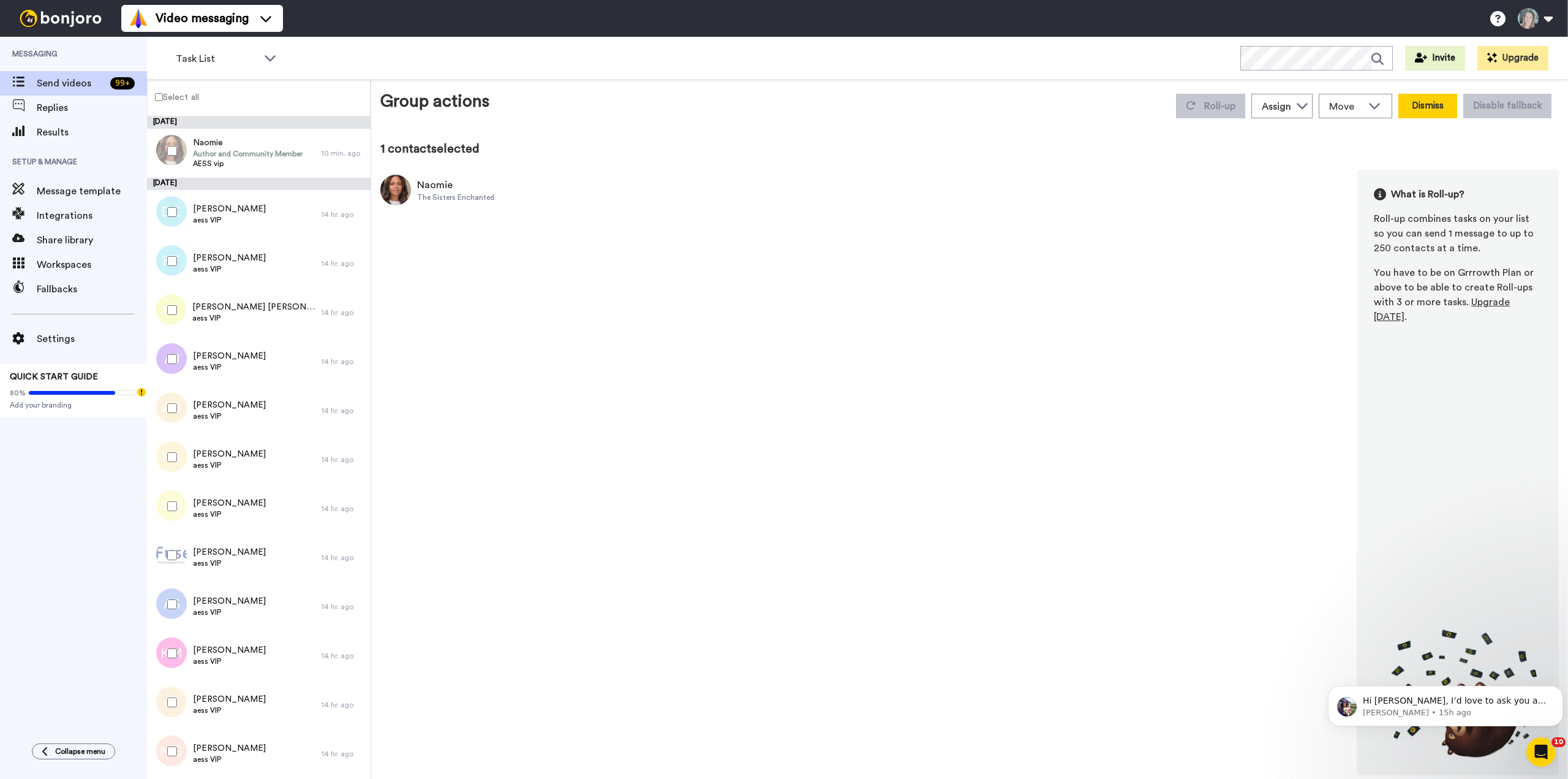
click at [1430, 106] on button "Dismiss" at bounding box center [1428, 106] width 59 height 25
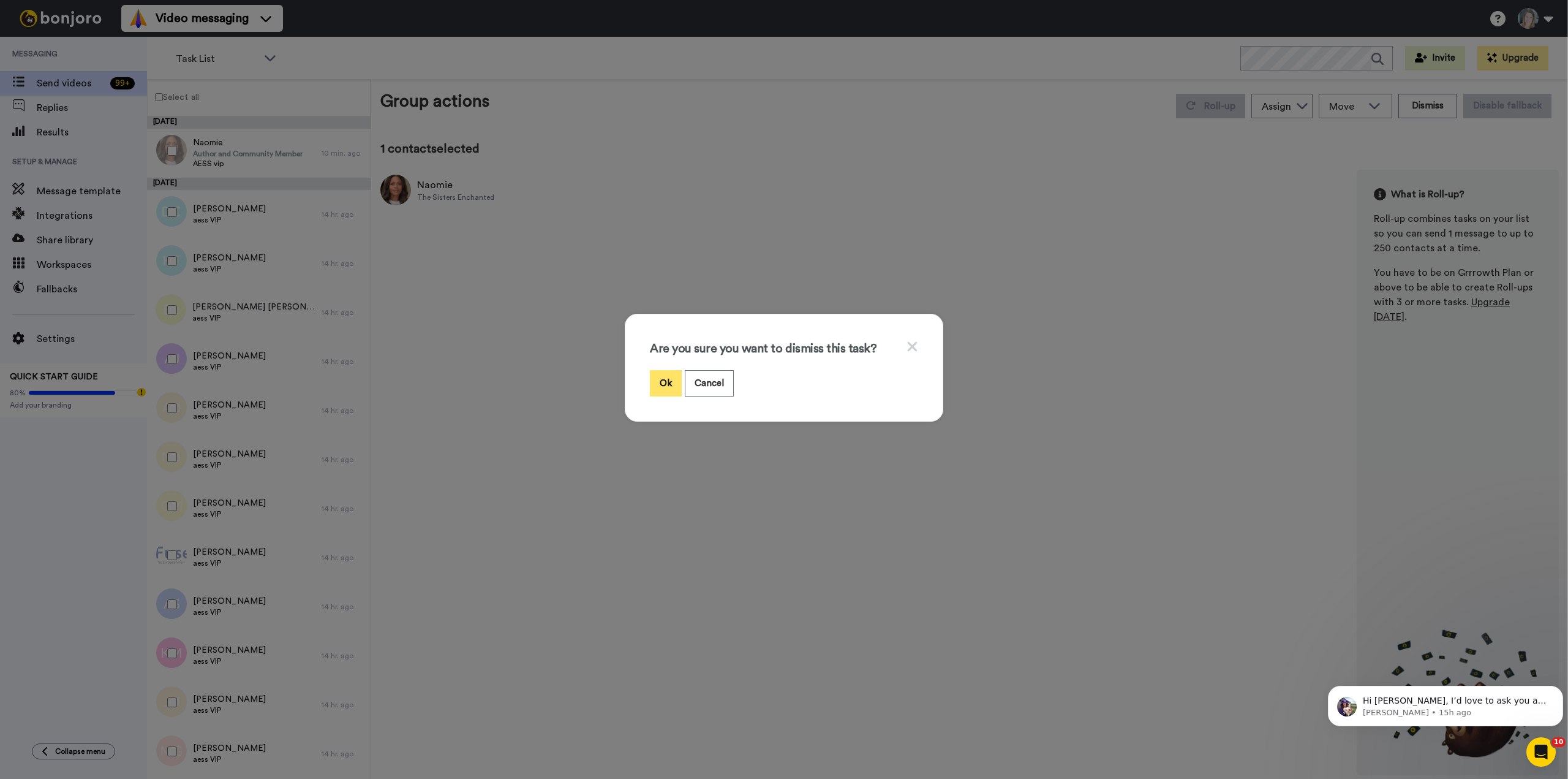
click at [654, 378] on button "Ok" at bounding box center [665, 384] width 32 height 27
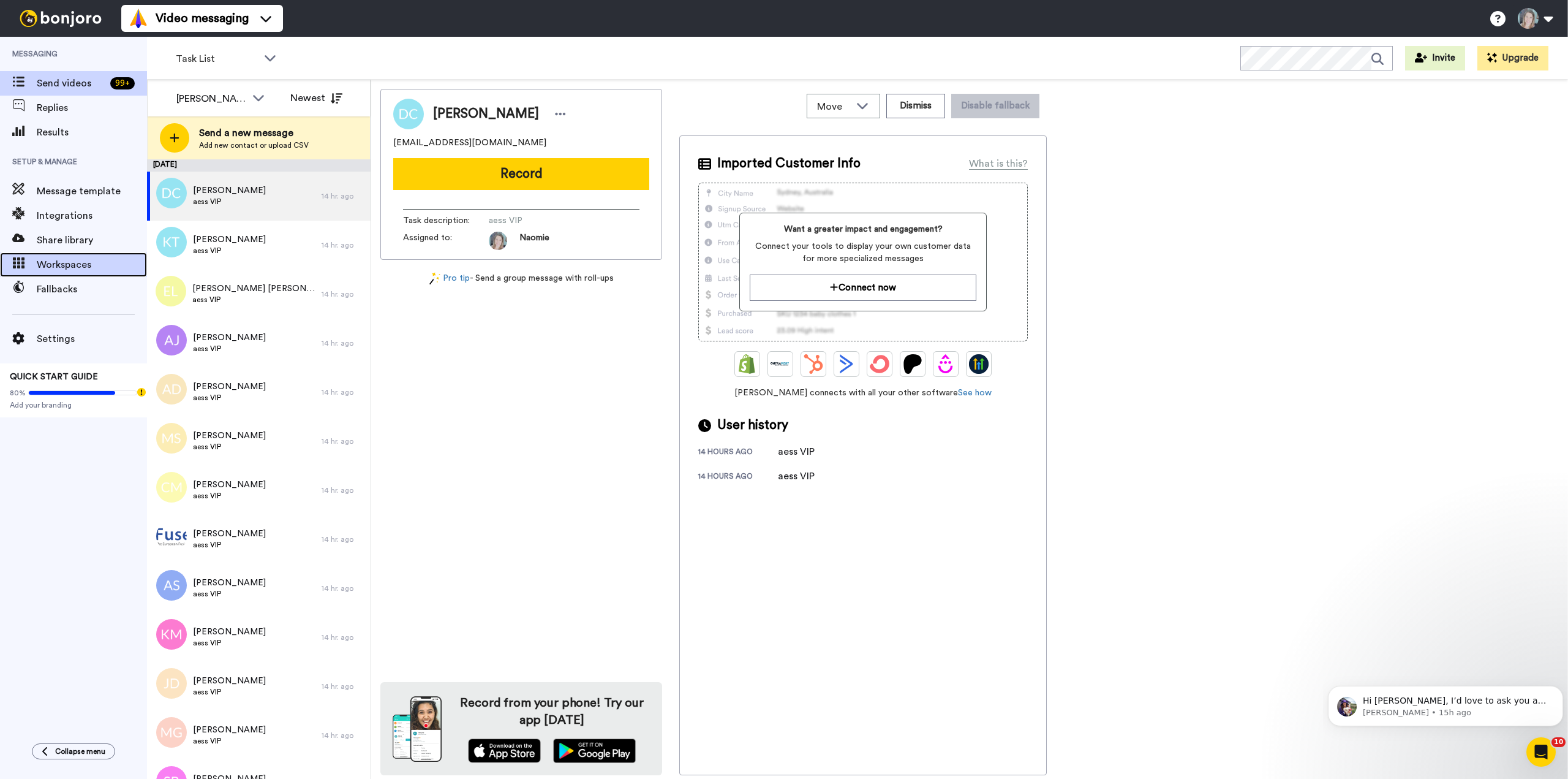
click at [59, 274] on div "Workspaces" at bounding box center [74, 264] width 147 height 25
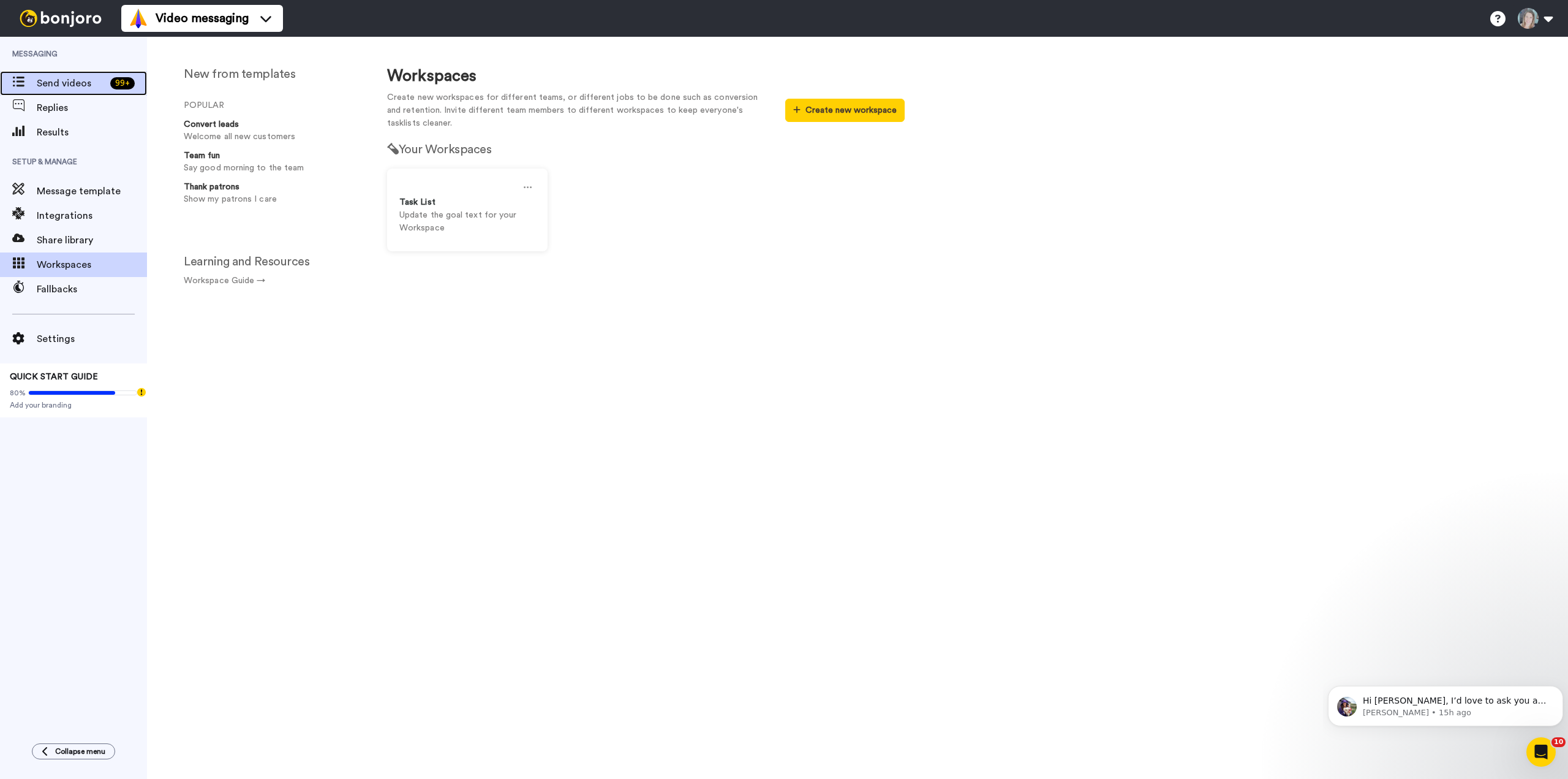
click at [61, 81] on span "Send videos" at bounding box center [71, 83] width 69 height 15
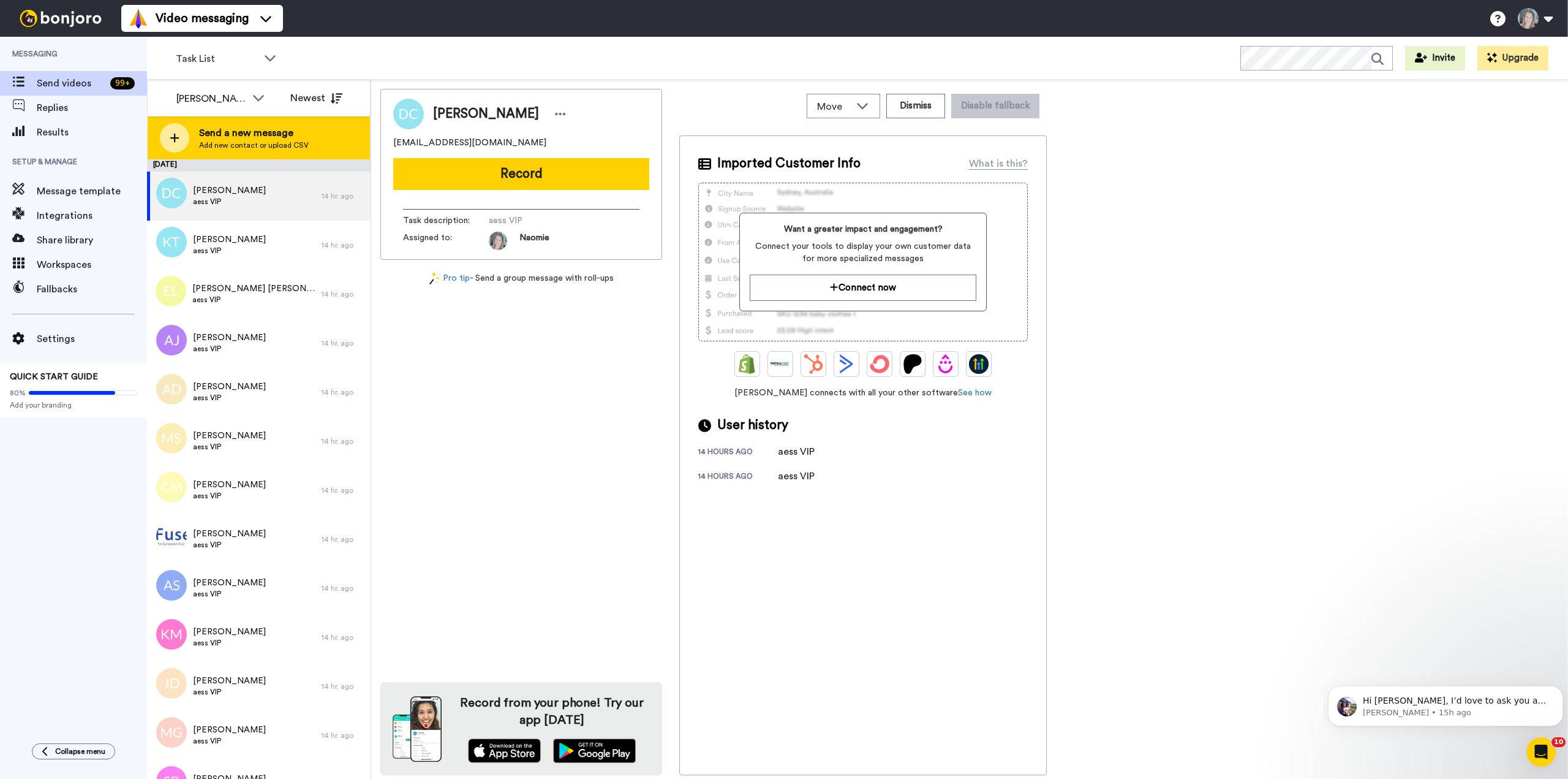
click at [241, 141] on span "Add new contact or upload CSV" at bounding box center [254, 145] width 109 height 10
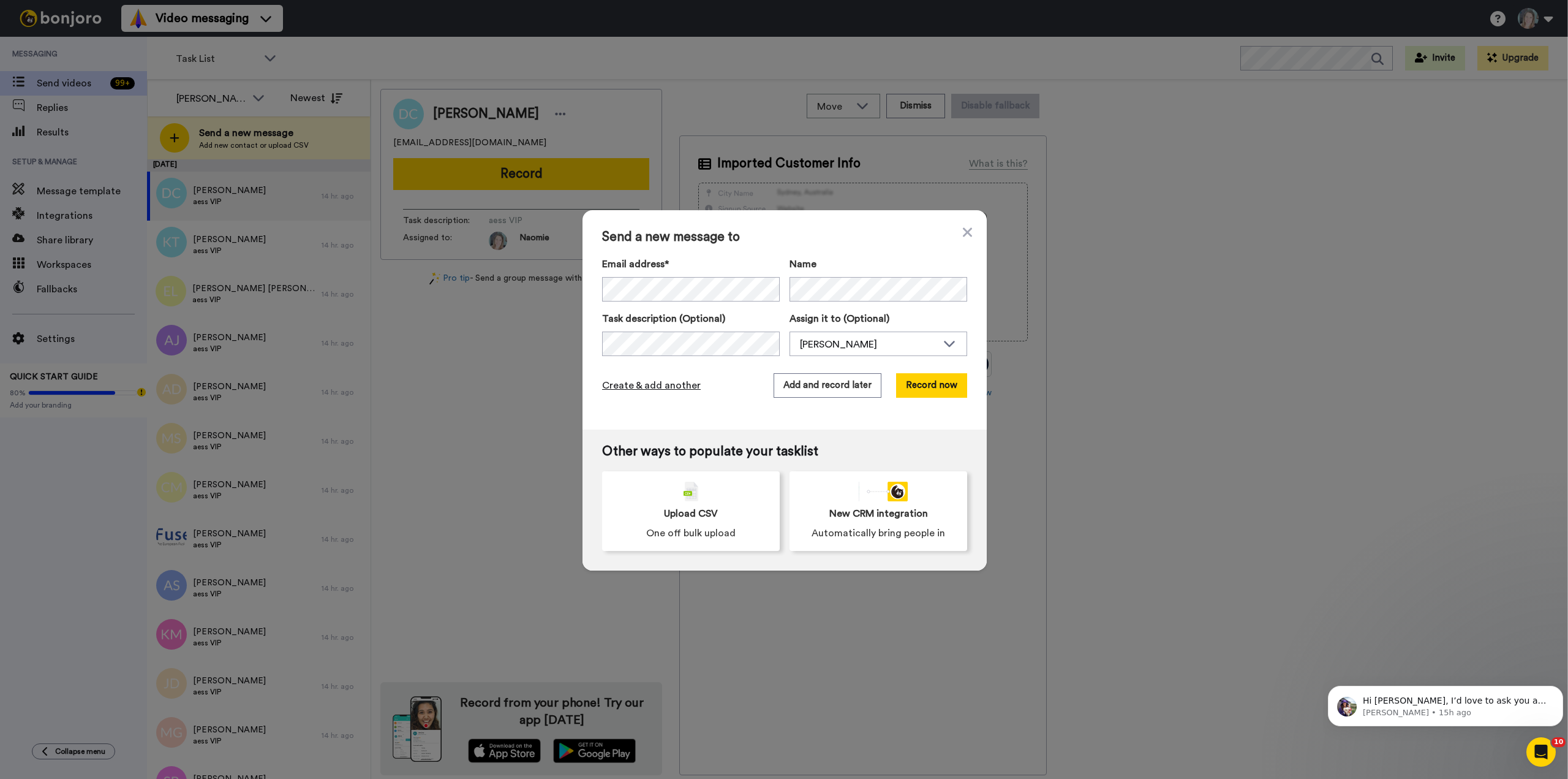
click at [625, 389] on span "Create & add another" at bounding box center [651, 385] width 99 height 15
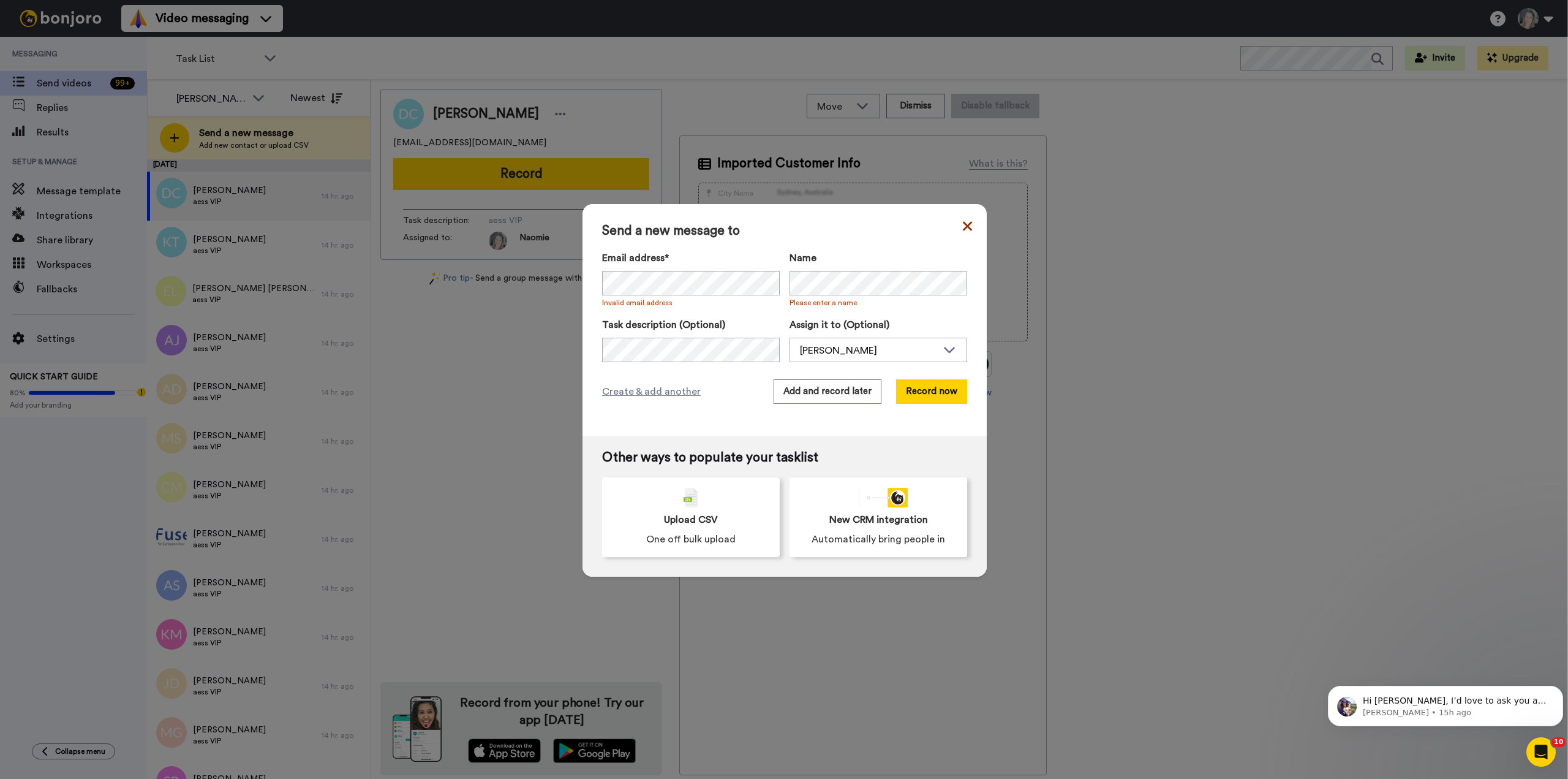
click at [963, 229] on icon at bounding box center [967, 225] width 9 height 9
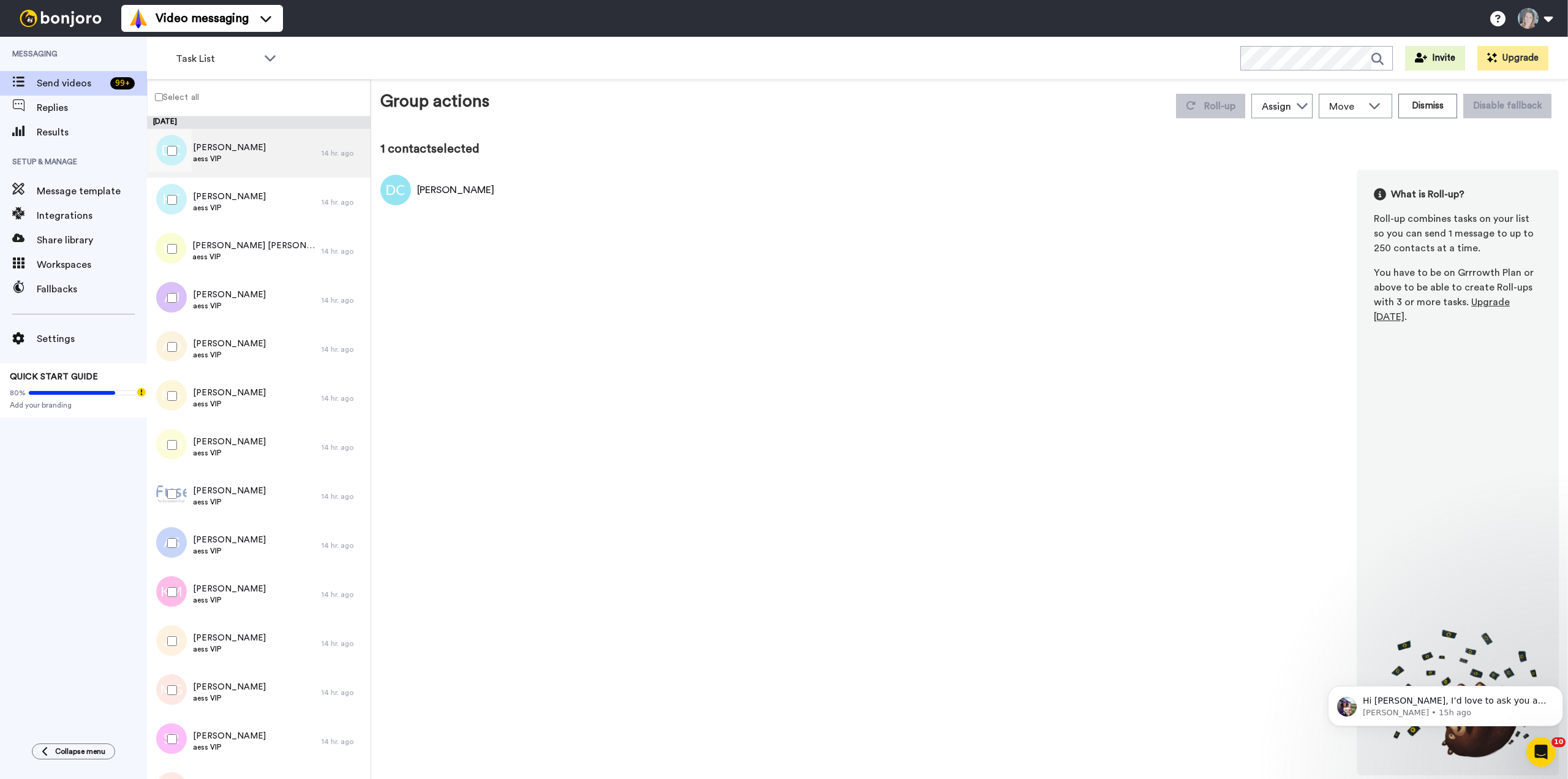
click at [226, 154] on span "aess VIP" at bounding box center [229, 158] width 73 height 10
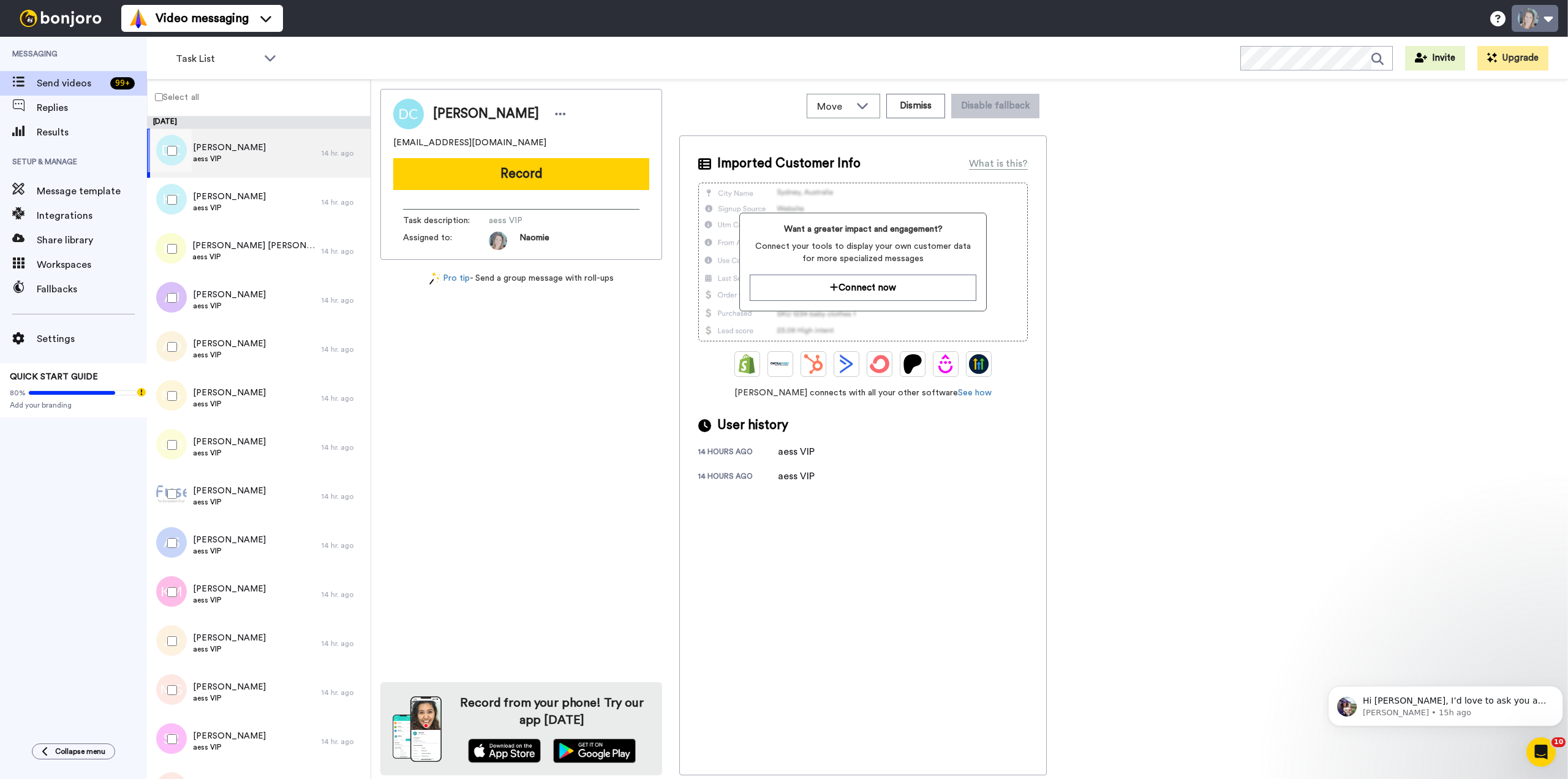
click at [1551, 18] on button at bounding box center [1535, 18] width 46 height 27
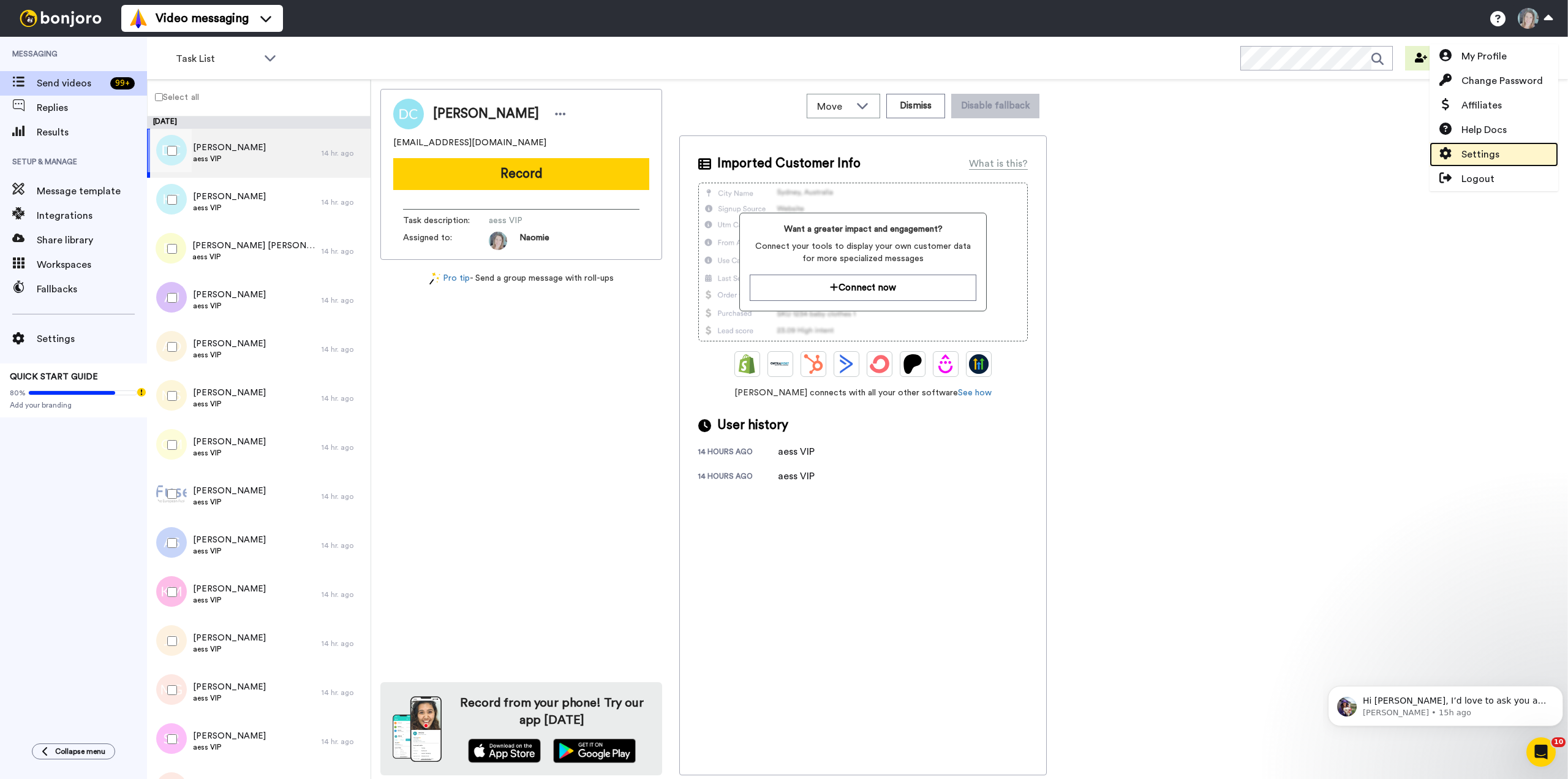
click at [1475, 155] on span "Settings" at bounding box center [1480, 154] width 38 height 15
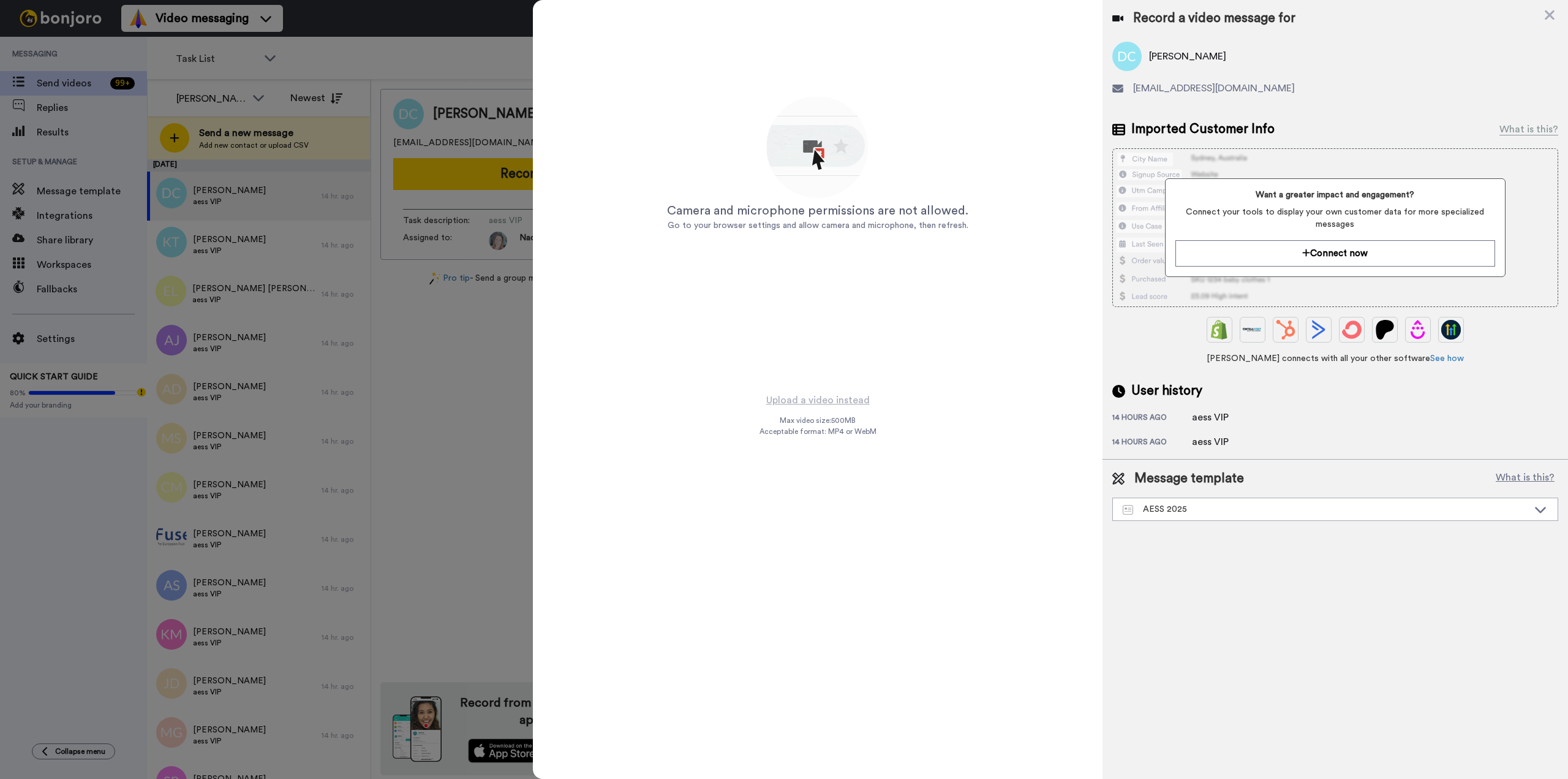
click at [816, 226] on span "Go to your browser settings and allow camera and microphone, then refresh." at bounding box center [817, 225] width 301 height 8
drag, startPoint x: 793, startPoint y: 225, endPoint x: 911, endPoint y: 226, distance: 118.0
click at [911, 226] on span "Go to your browser settings and allow camera and microphone, then refresh." at bounding box center [817, 225] width 301 height 8
copy span "allow camera and microphone"
click at [449, 406] on div at bounding box center [784, 389] width 1568 height 779
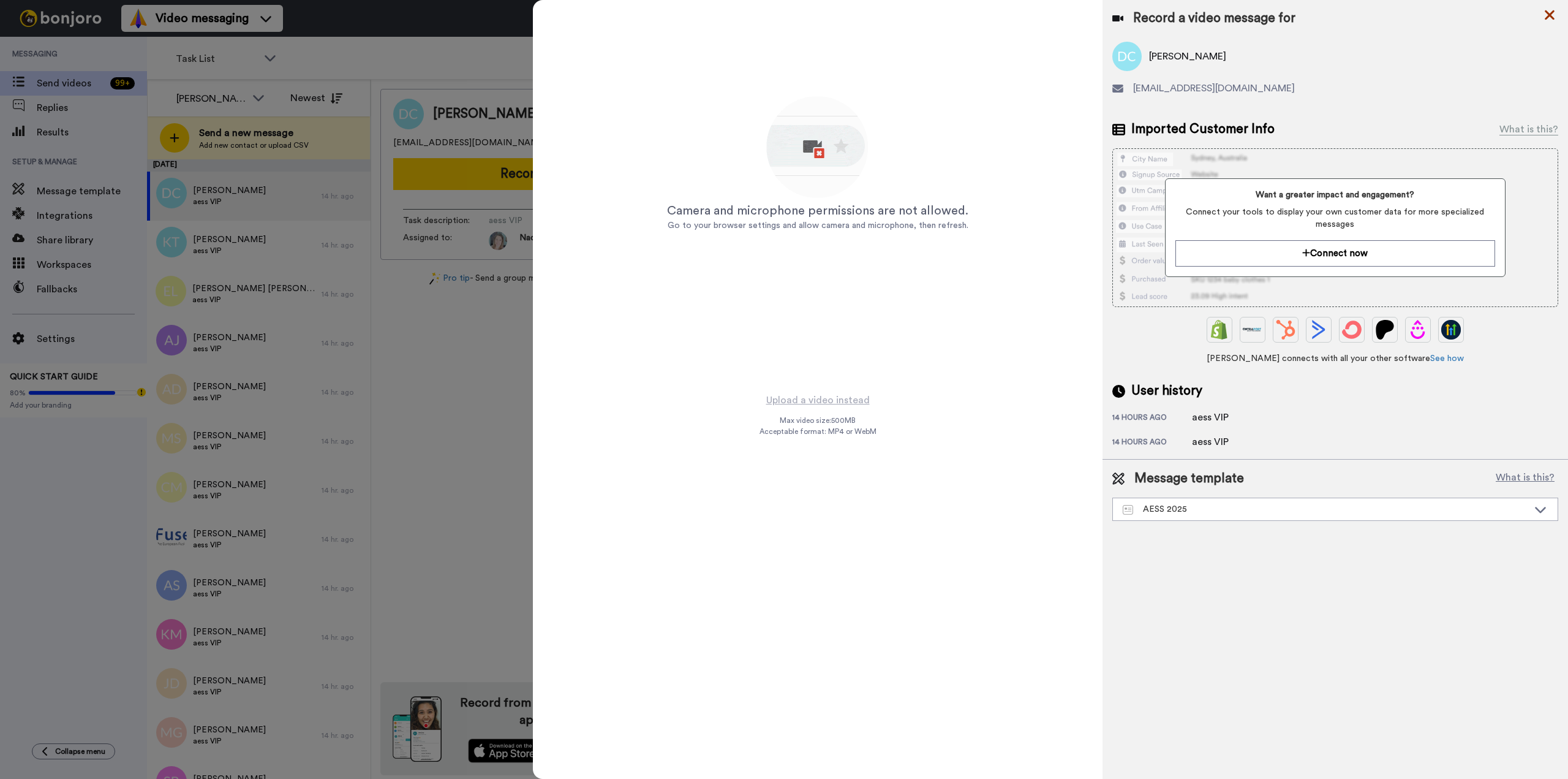
click at [1548, 10] on icon at bounding box center [1549, 15] width 12 height 15
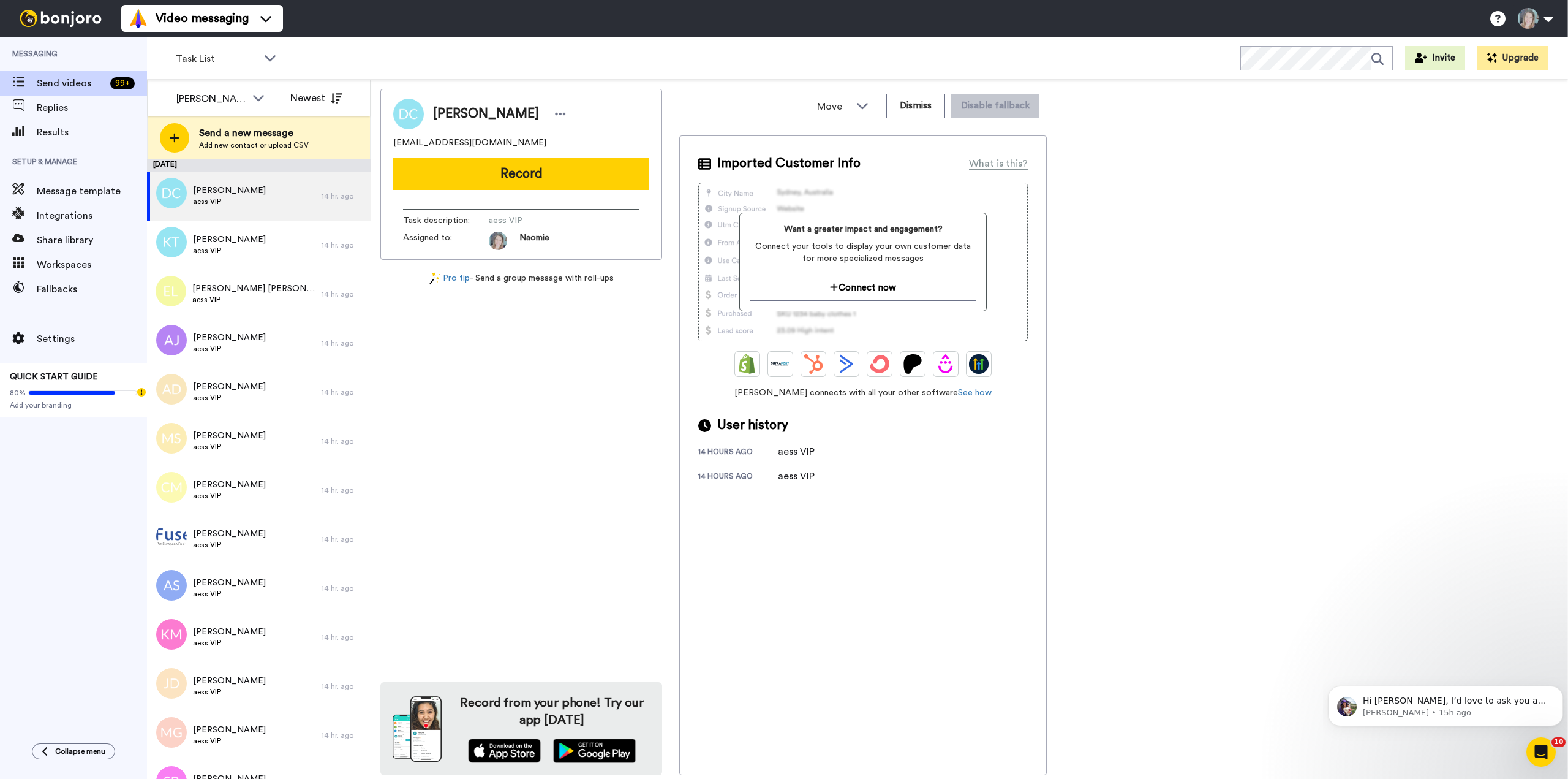
click at [582, 486] on div "Danielle Clintsman clintsman79@outlook.com Record Task description : aess VIP A…" at bounding box center [521, 432] width 282 height 686
click at [1504, 20] on icon at bounding box center [1498, 19] width 15 height 15
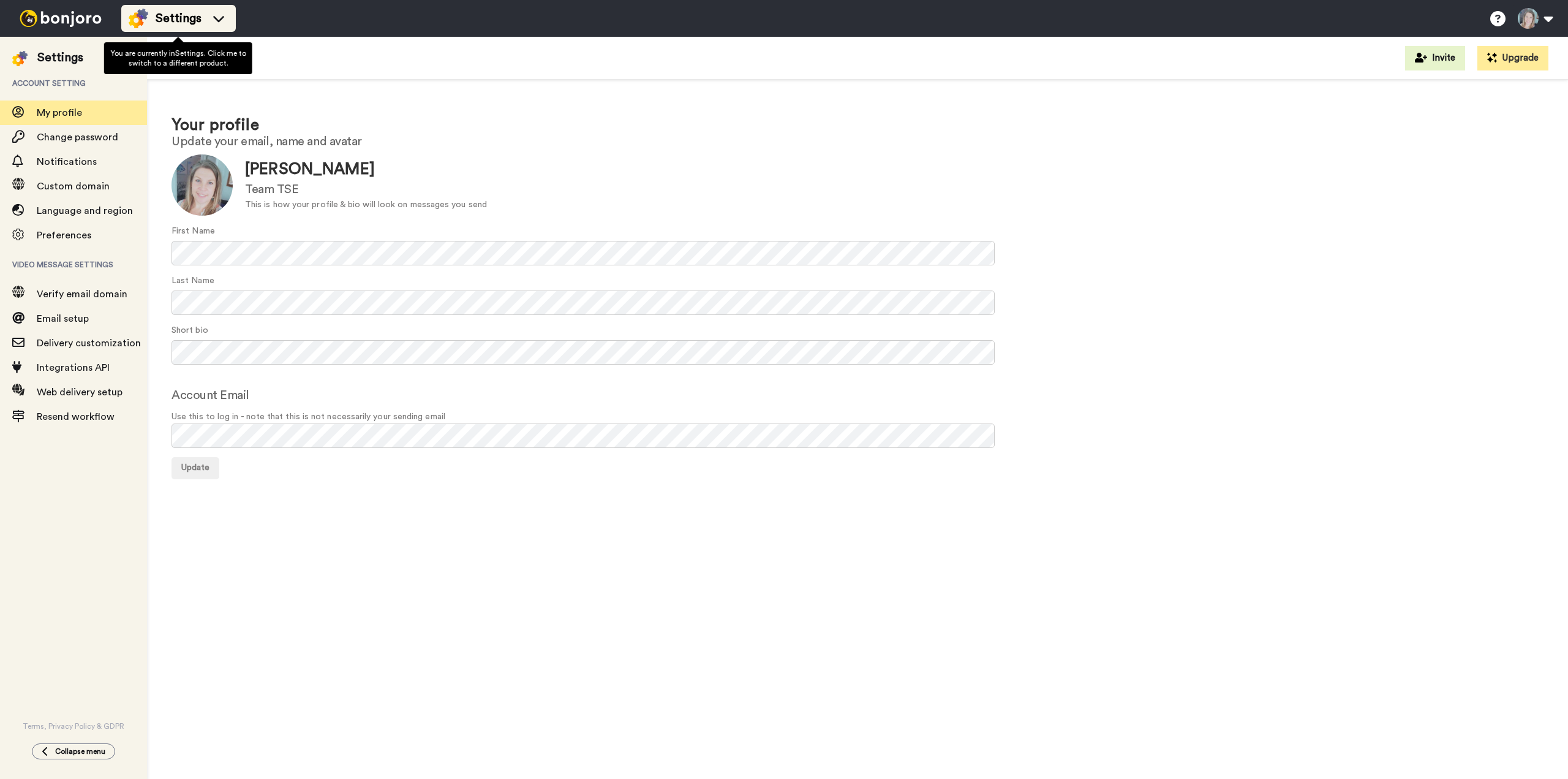
drag, startPoint x: 158, startPoint y: 21, endPoint x: 170, endPoint y: 26, distance: 13.0
click at [158, 21] on span "Settings" at bounding box center [179, 18] width 46 height 17
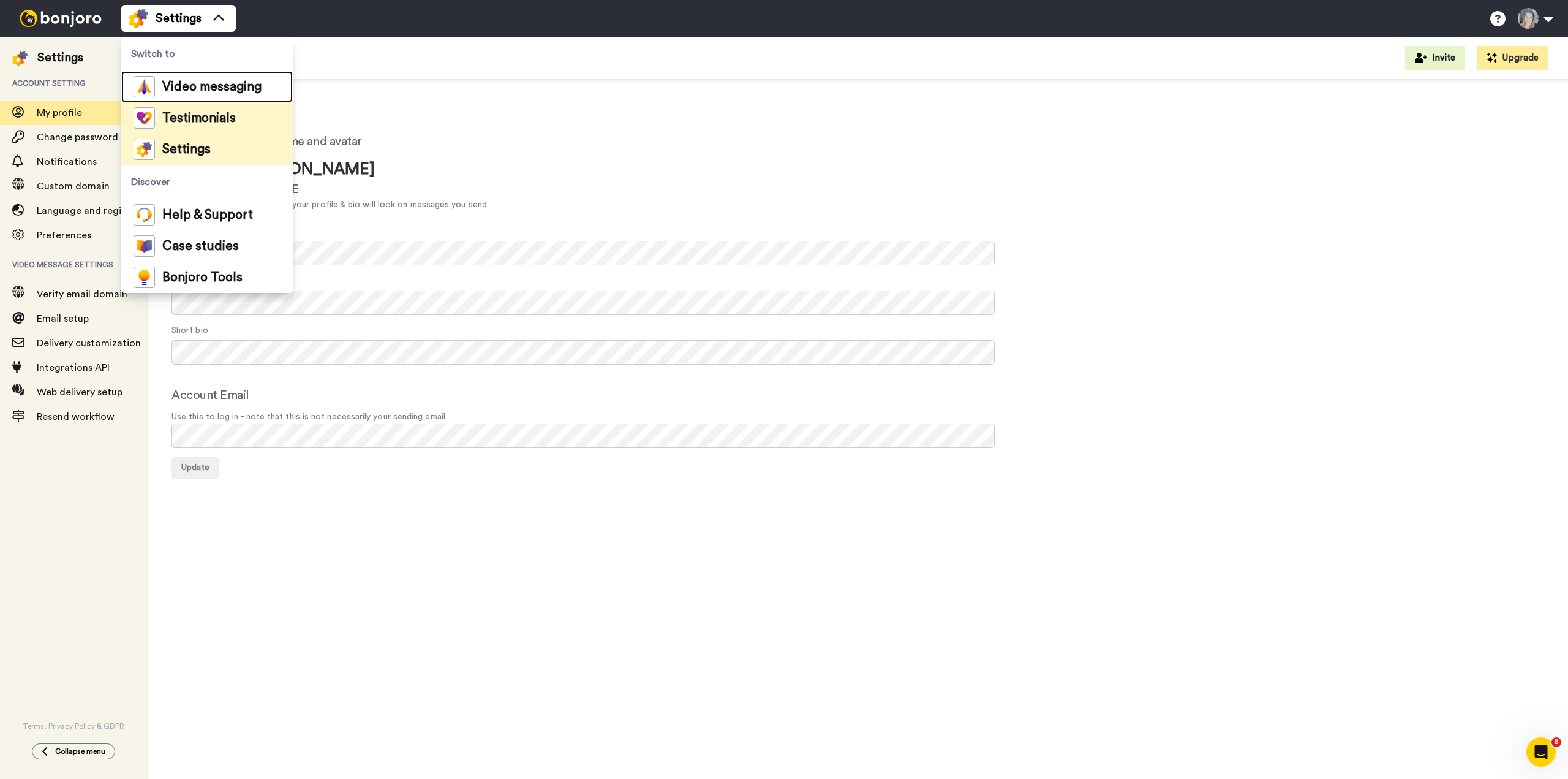
drag, startPoint x: 170, startPoint y: 84, endPoint x: 133, endPoint y: 104, distance: 42.1
click at [170, 85] on span "Video messaging" at bounding box center [212, 86] width 100 height 12
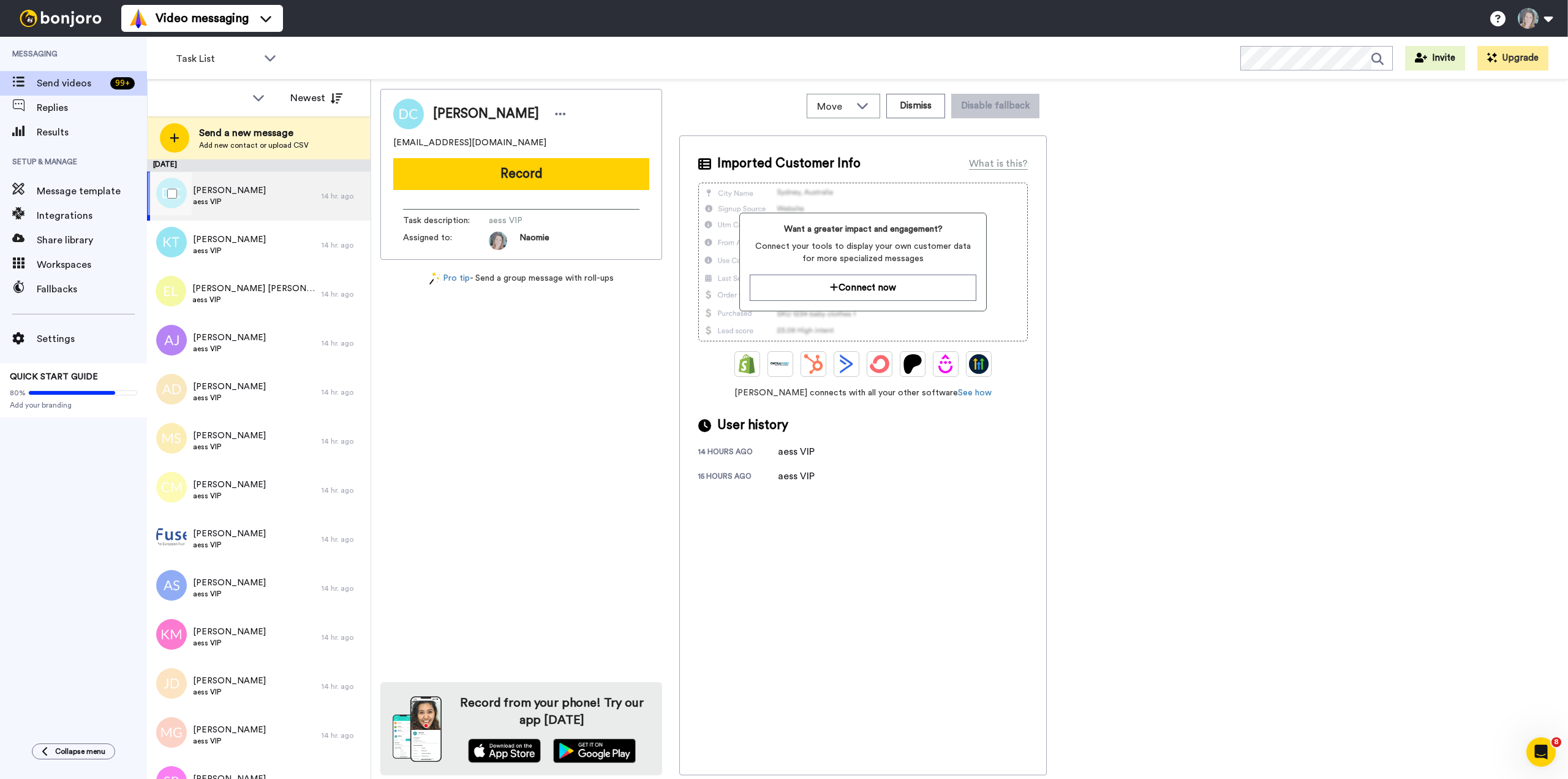
click at [203, 201] on span "aess VIP" at bounding box center [229, 201] width 73 height 10
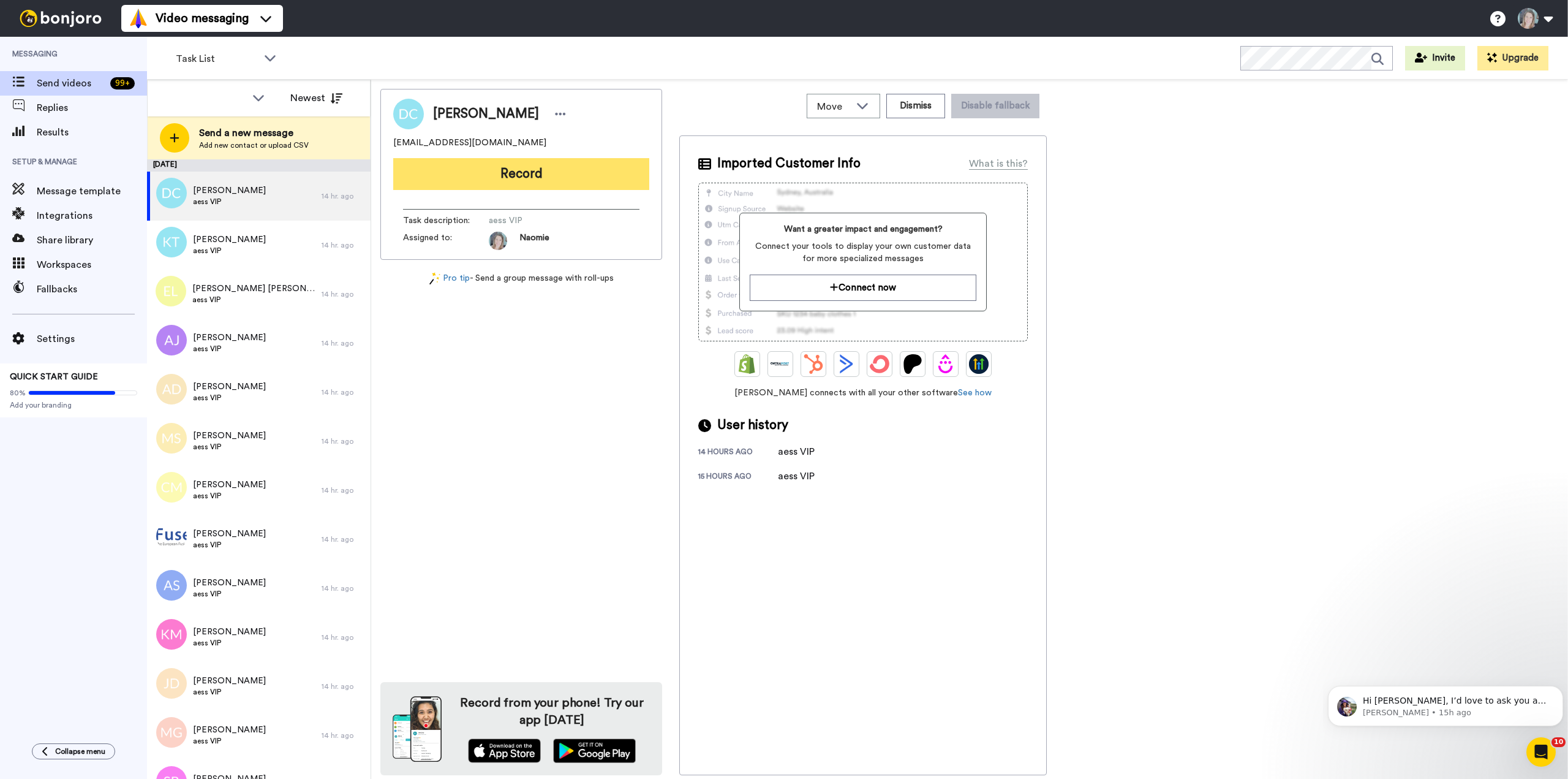
click at [479, 177] on button "Record" at bounding box center [521, 173] width 256 height 32
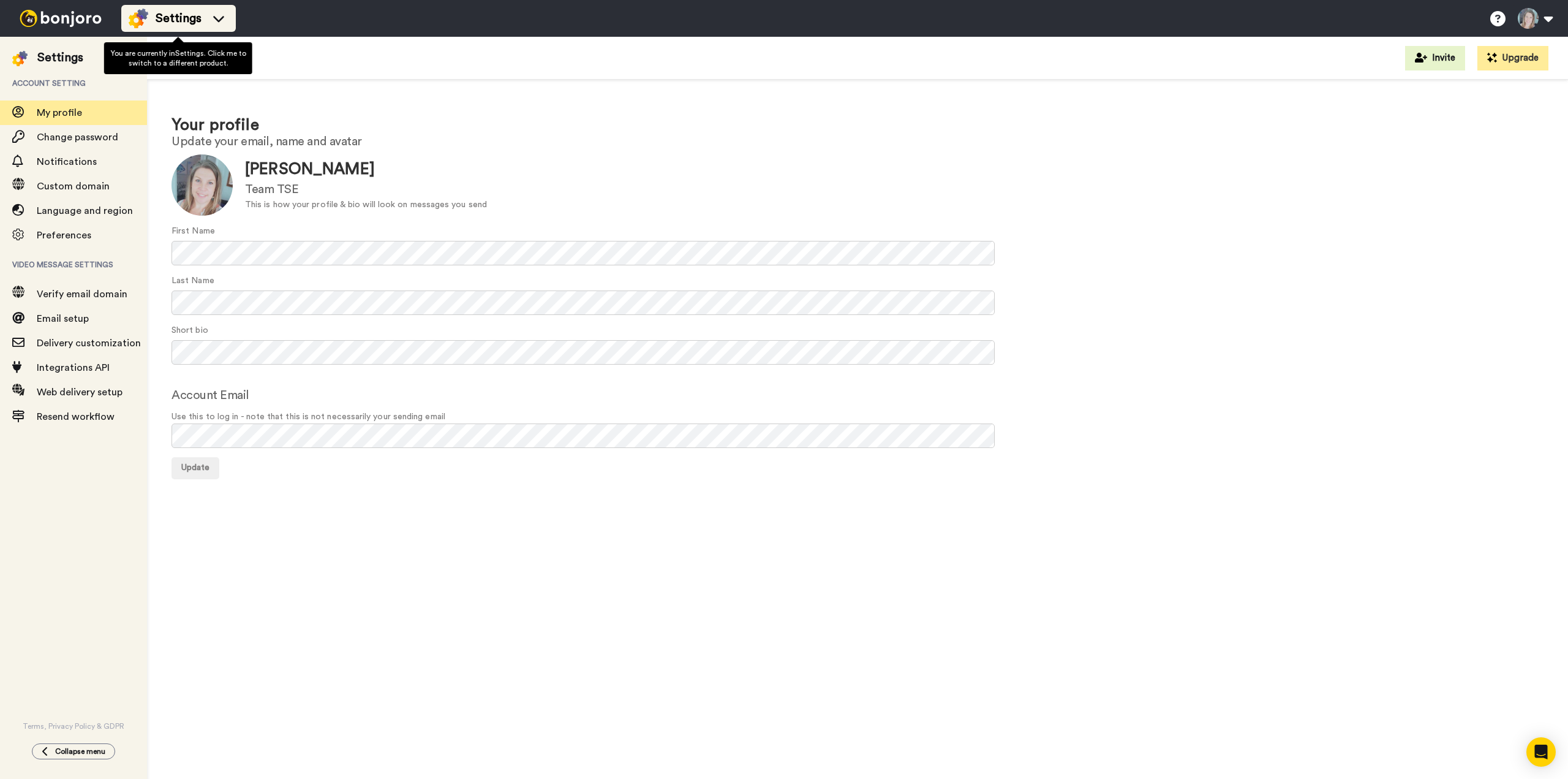
click at [157, 11] on span "Settings" at bounding box center [179, 18] width 46 height 17
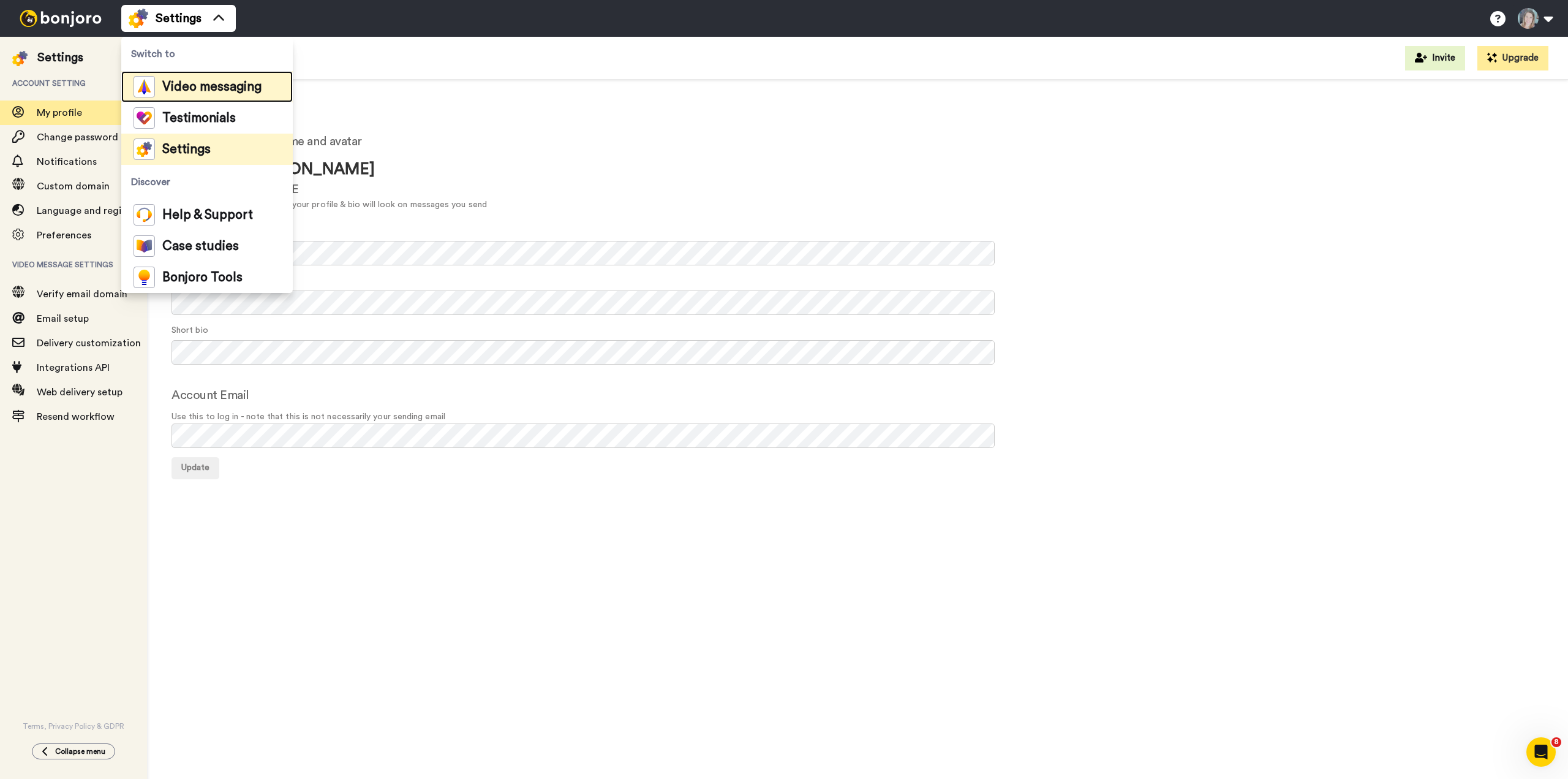
click at [175, 86] on span "Video messaging" at bounding box center [212, 86] width 100 height 12
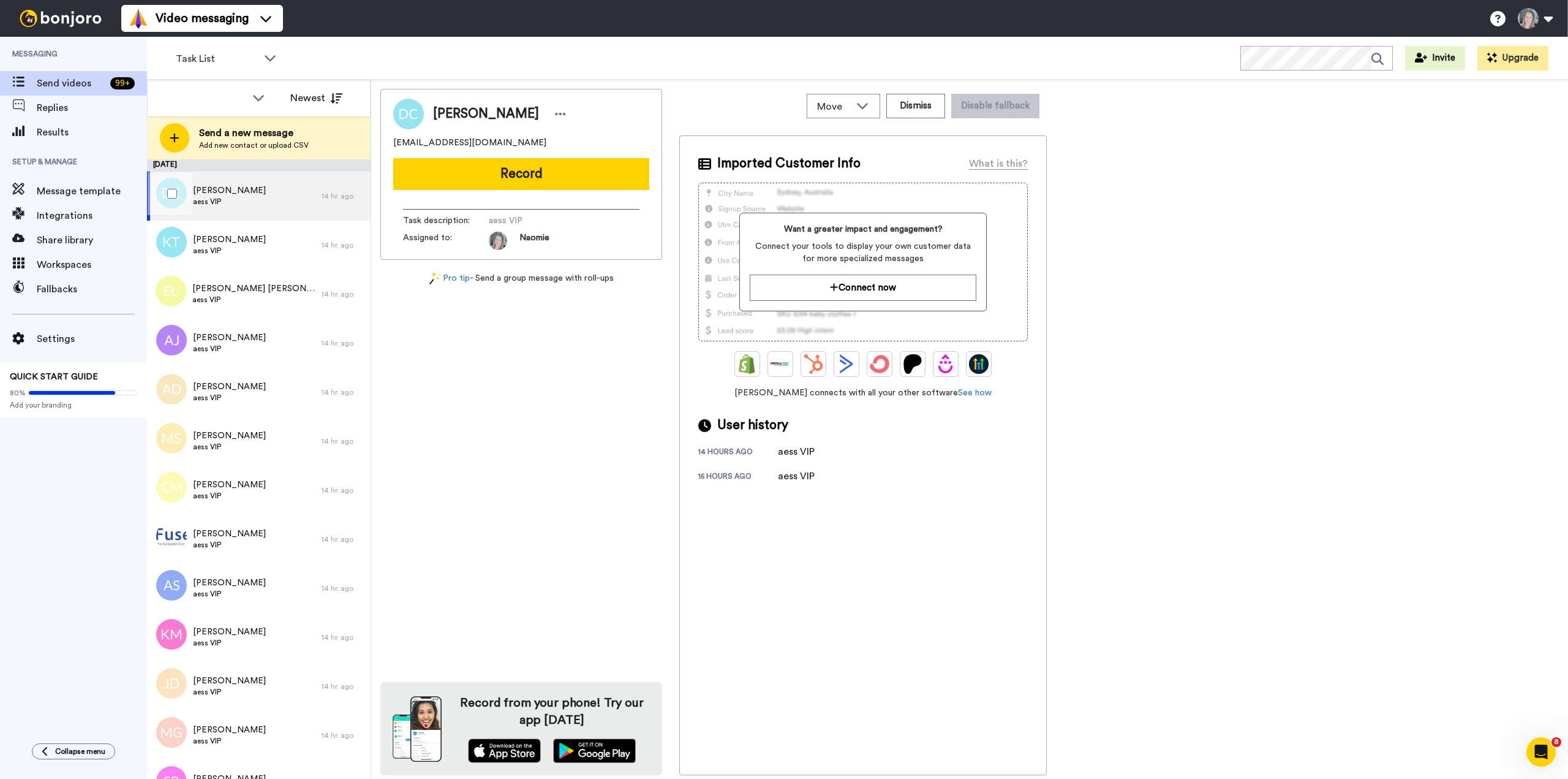
click at [223, 188] on span "[PERSON_NAME]" at bounding box center [229, 190] width 73 height 12
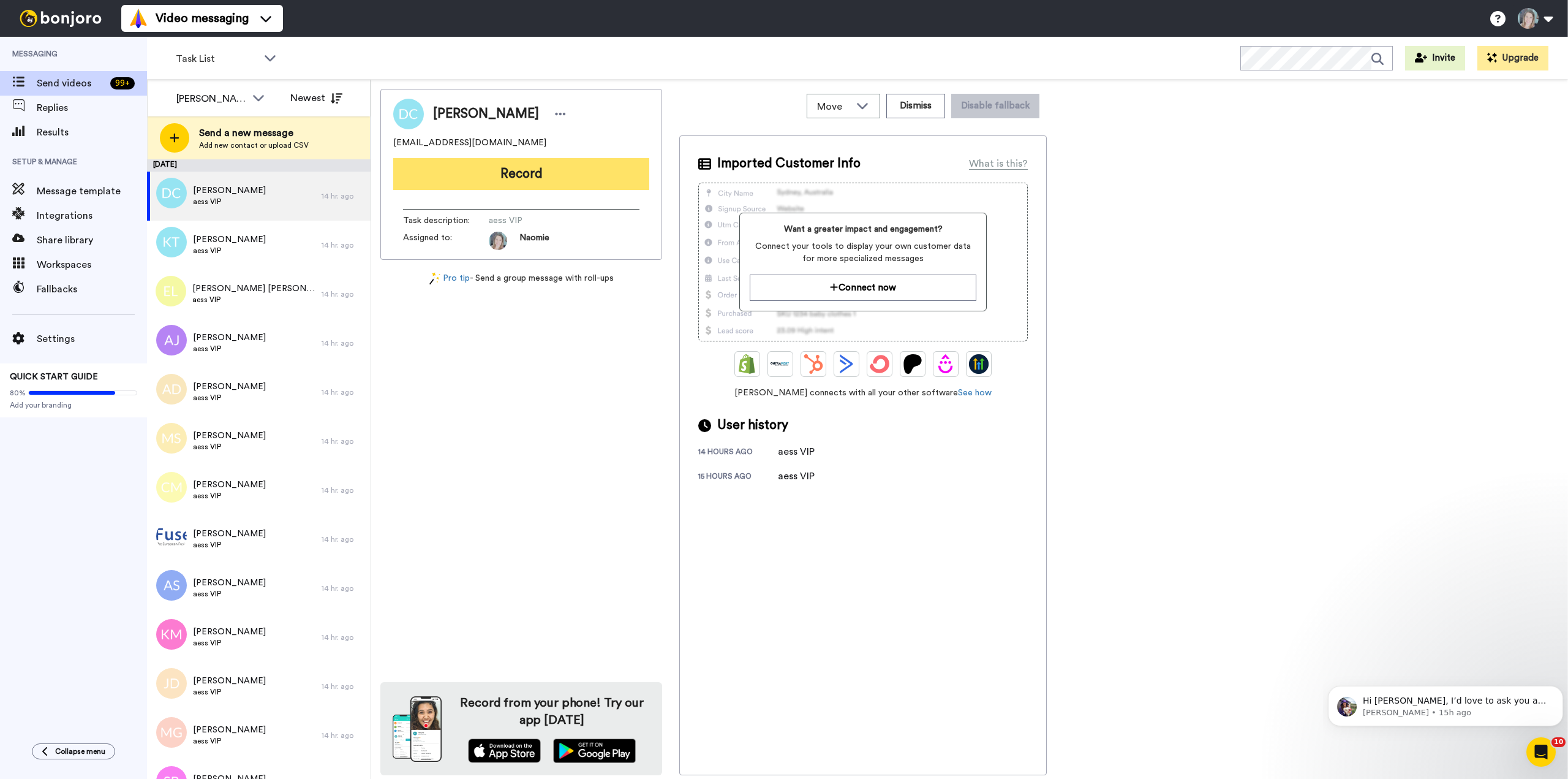
click at [497, 177] on button "Record" at bounding box center [521, 173] width 256 height 32
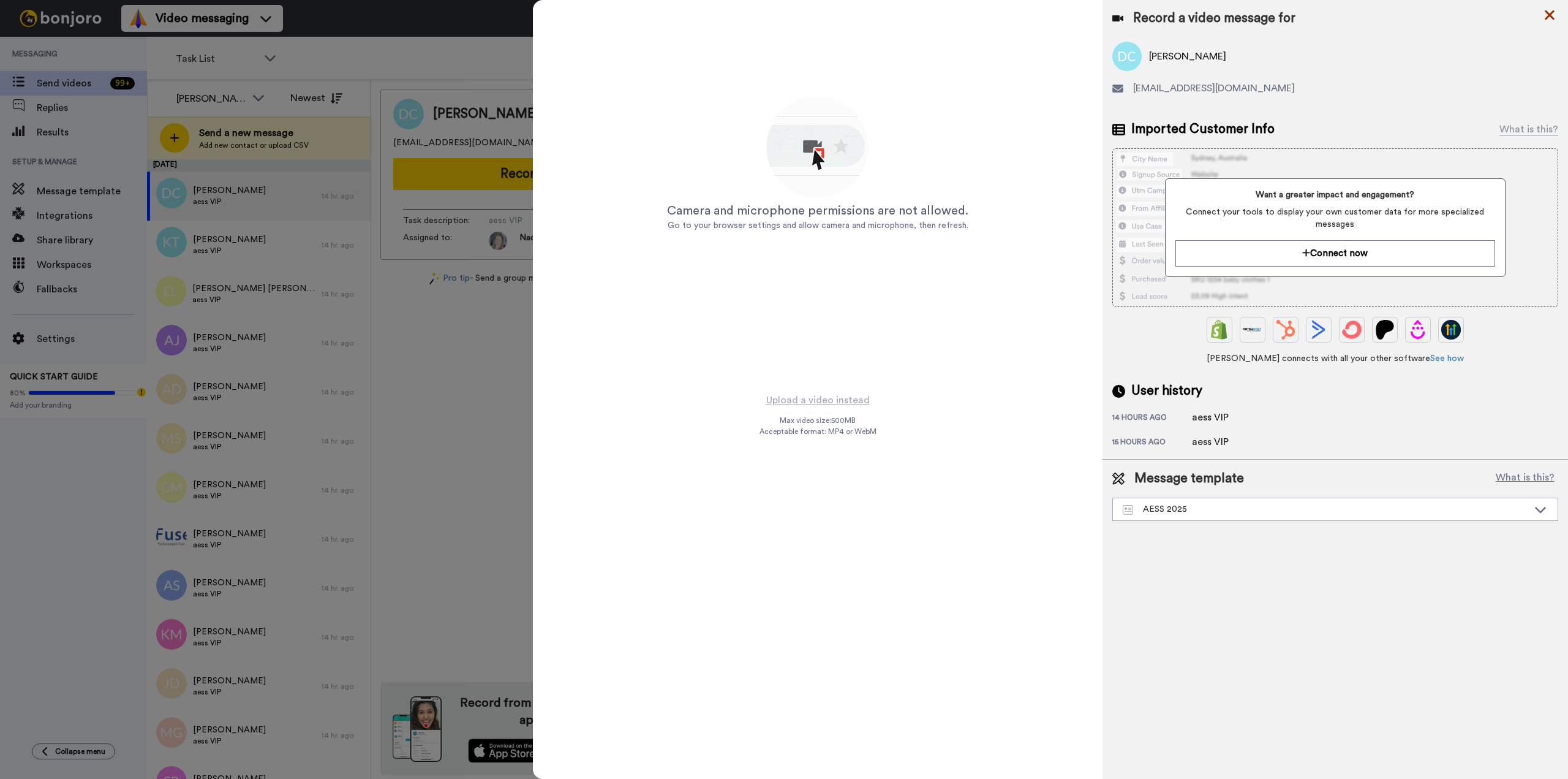
click at [1547, 14] on icon at bounding box center [1550, 15] width 10 height 10
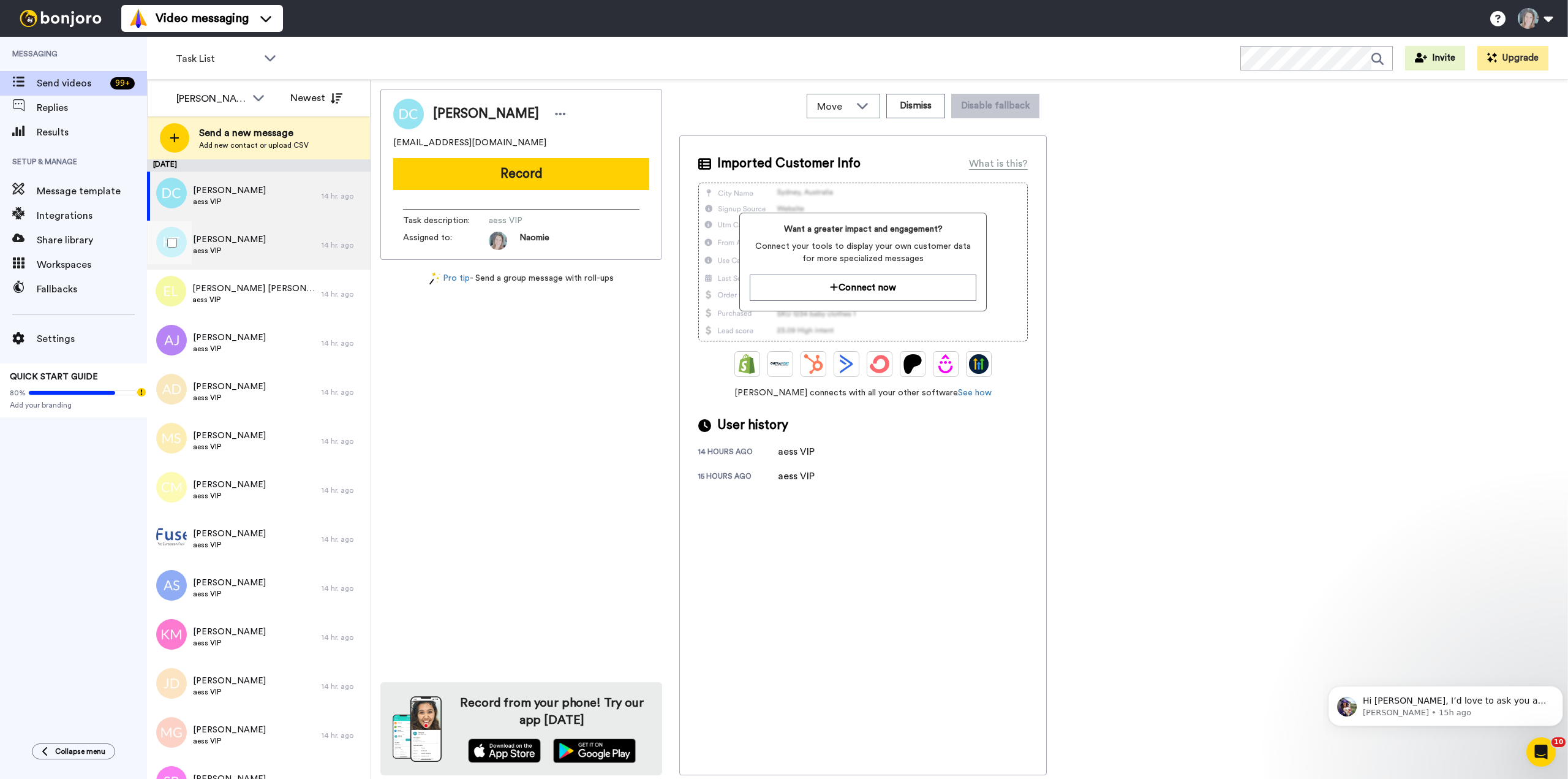
click at [268, 248] on div "[PERSON_NAME] aess VIP" at bounding box center [234, 245] width 175 height 49
click at [268, 200] on div "[PERSON_NAME] aess VIP" at bounding box center [234, 196] width 175 height 49
click at [274, 243] on div "[PERSON_NAME] aess VIP" at bounding box center [234, 245] width 175 height 49
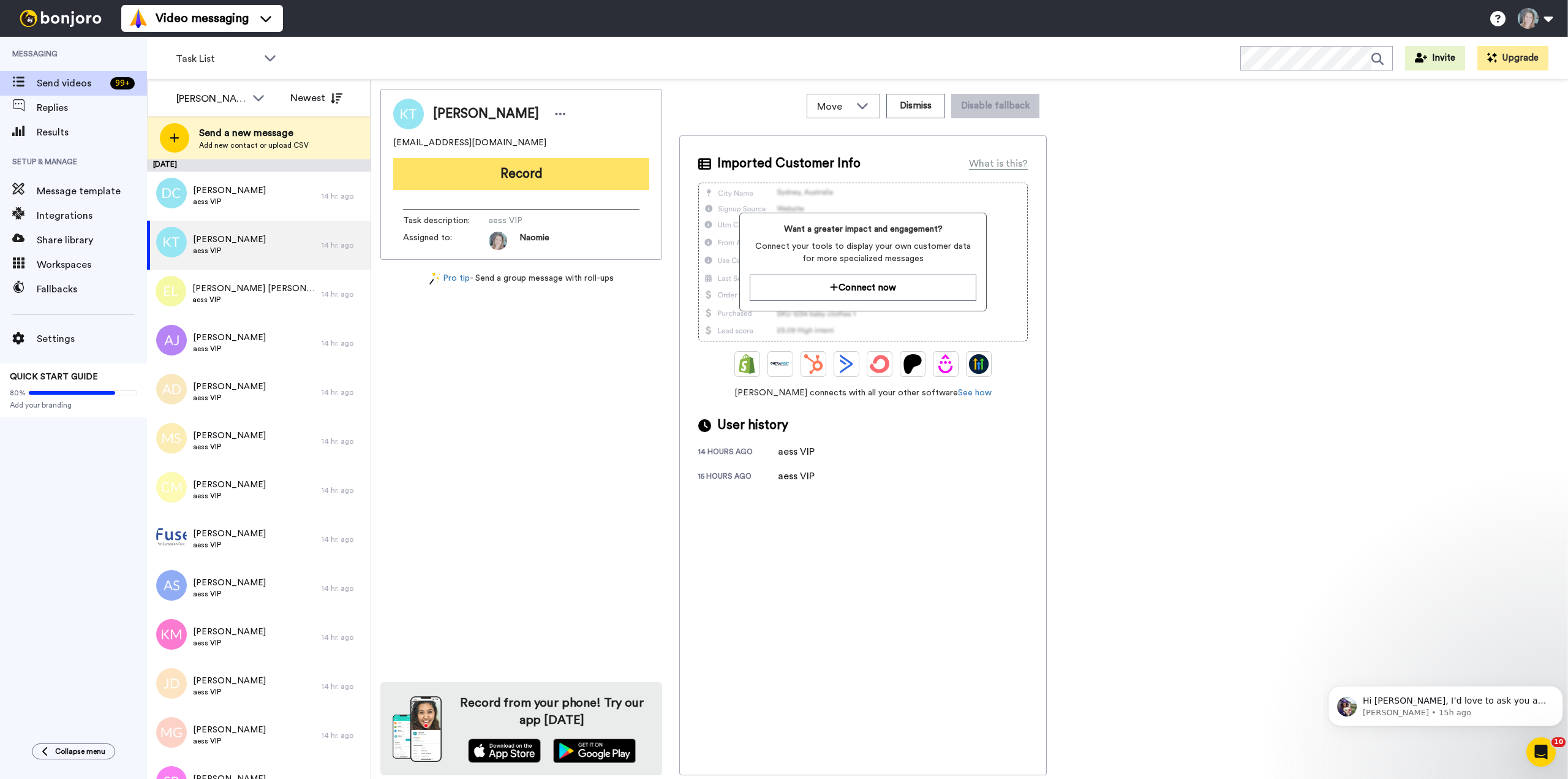
click at [496, 184] on button "Record" at bounding box center [521, 173] width 256 height 32
